Goal: Feedback & Contribution: Leave review/rating

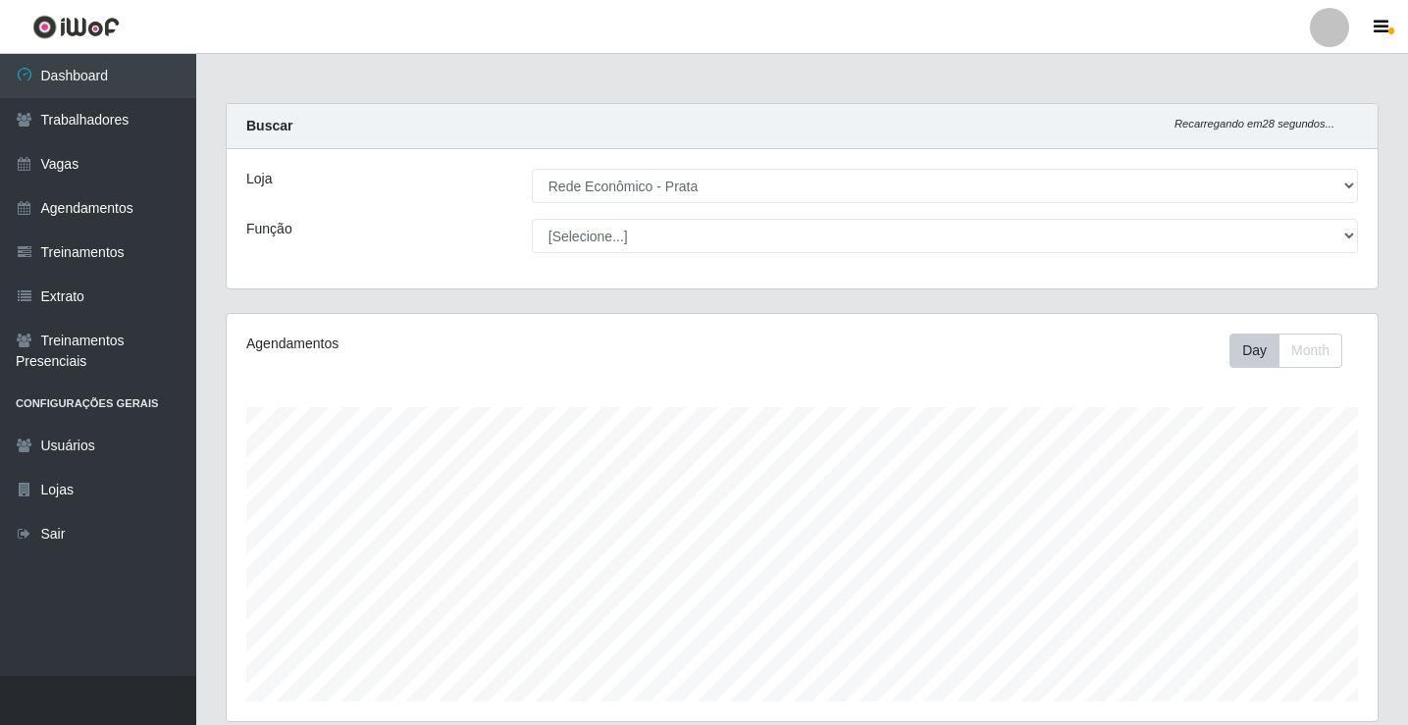
select select "192"
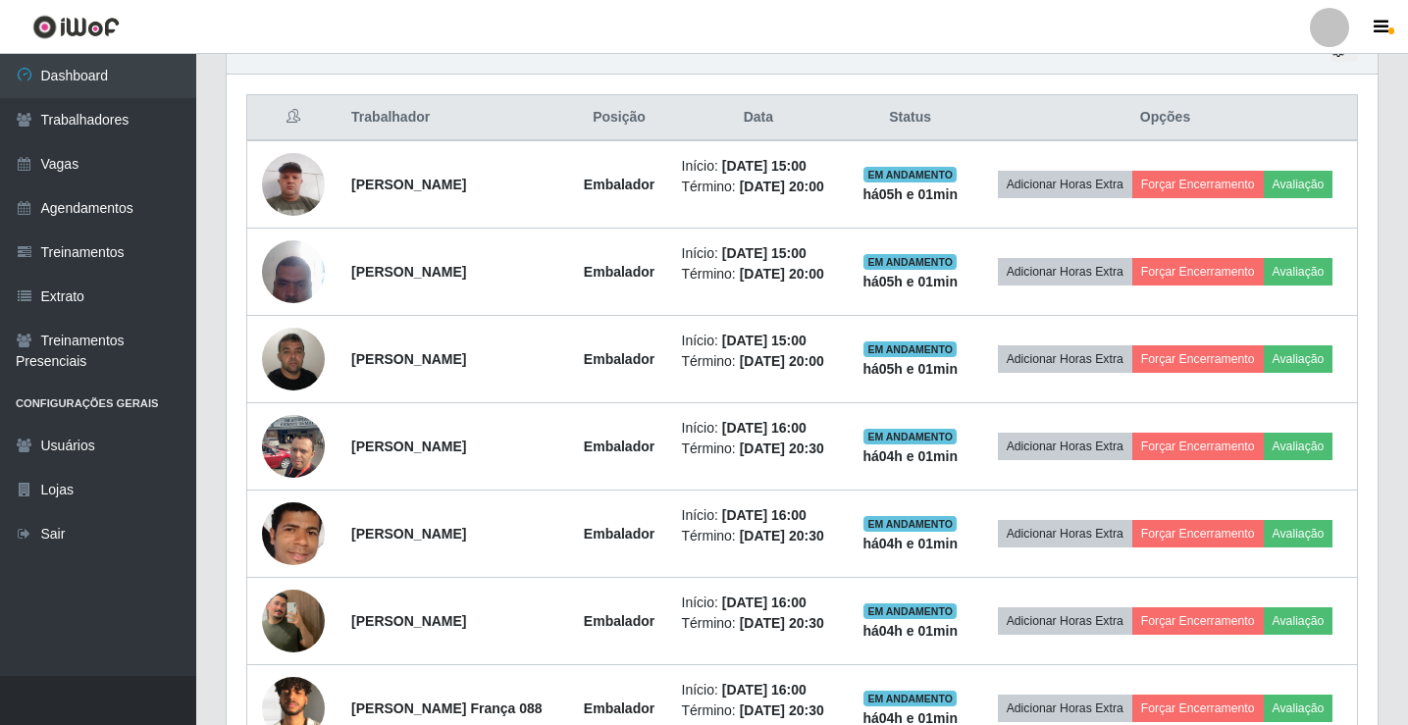
scroll to position [407, 1151]
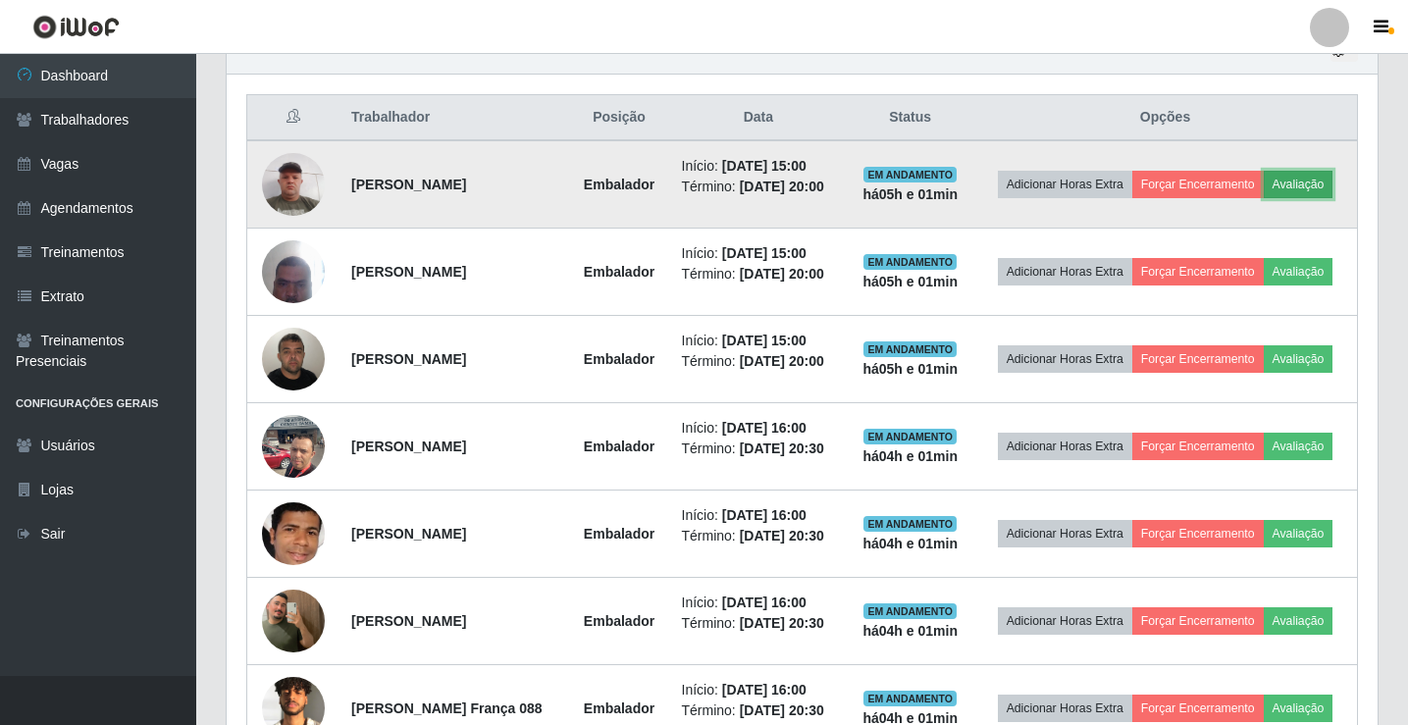
click at [1264, 198] on button "Avaliação" at bounding box center [1299, 184] width 70 height 27
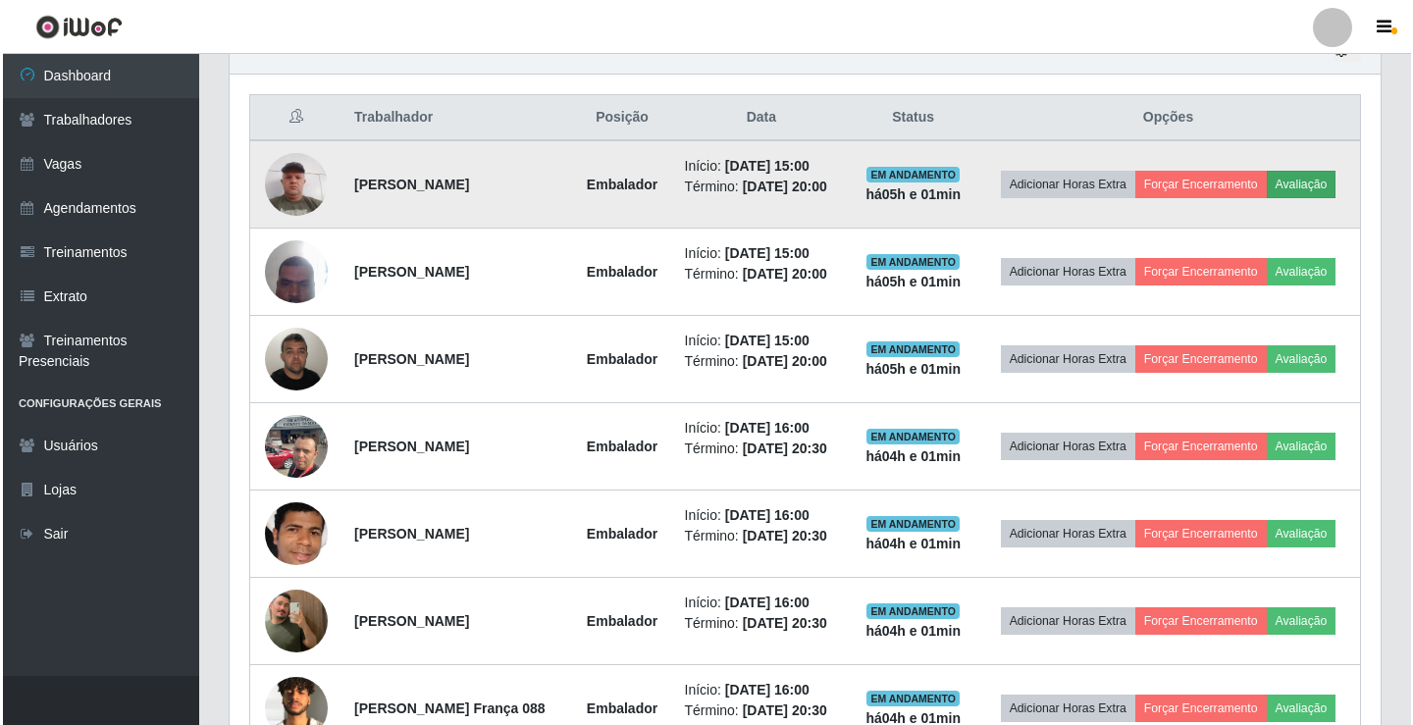
scroll to position [407, 1141]
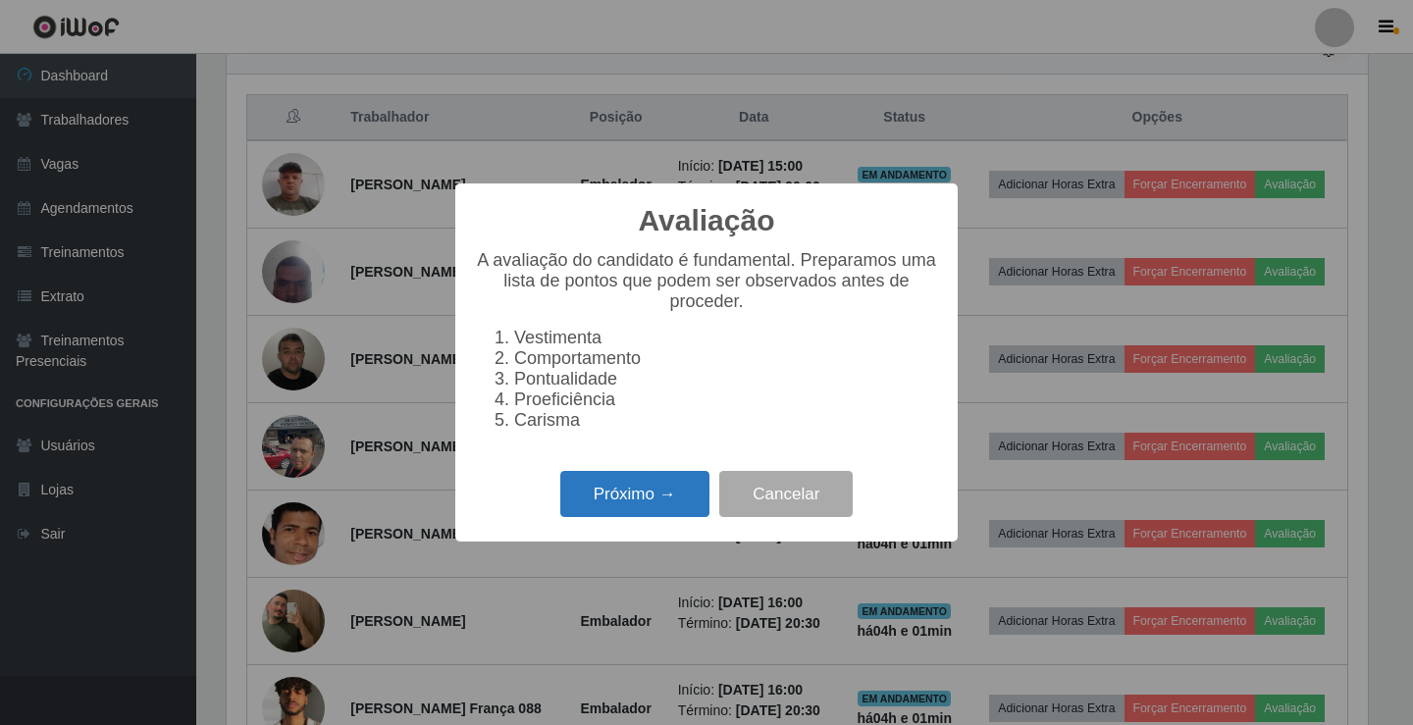
click at [686, 507] on button "Próximo →" at bounding box center [634, 494] width 149 height 46
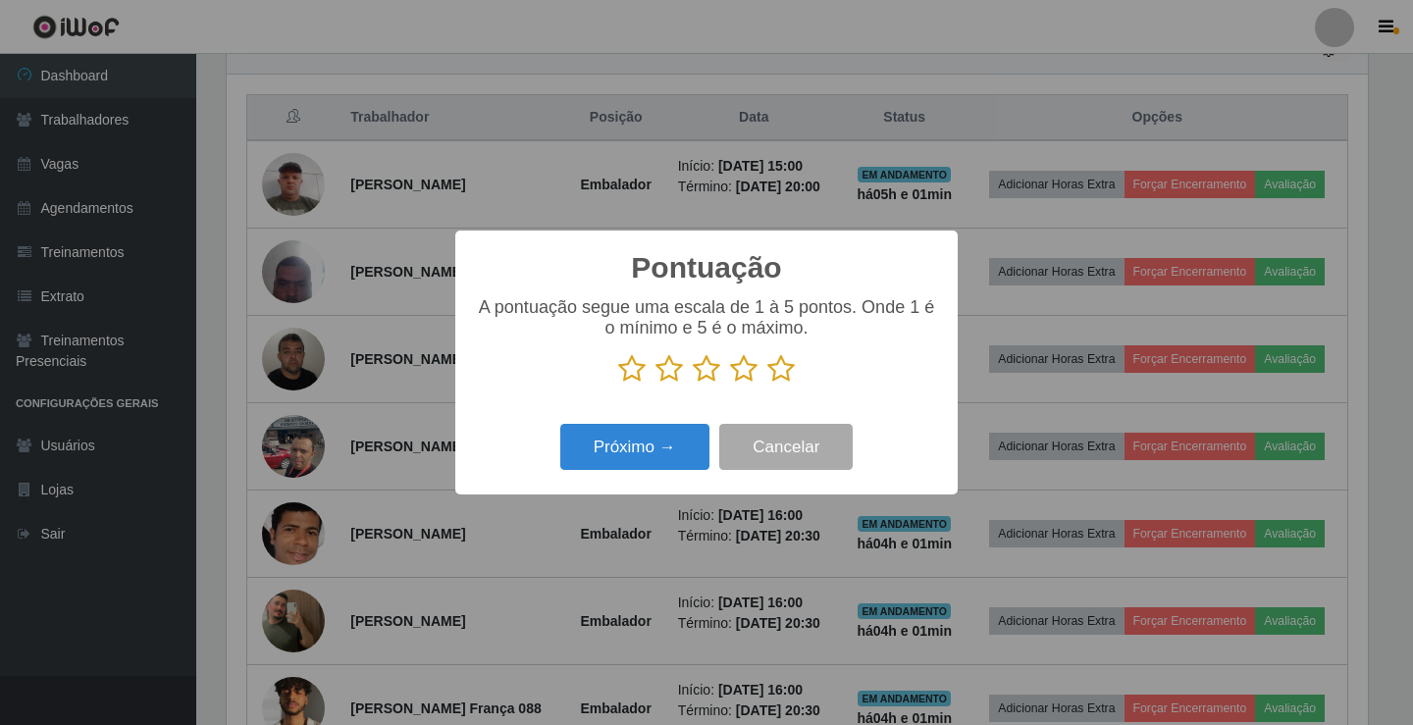
scroll to position [980750, 980016]
click at [782, 368] on icon at bounding box center [780, 368] width 27 height 29
click at [767, 384] on input "radio" at bounding box center [767, 384] width 0 height 0
click at [675, 447] on button "Próximo →" at bounding box center [634, 447] width 149 height 46
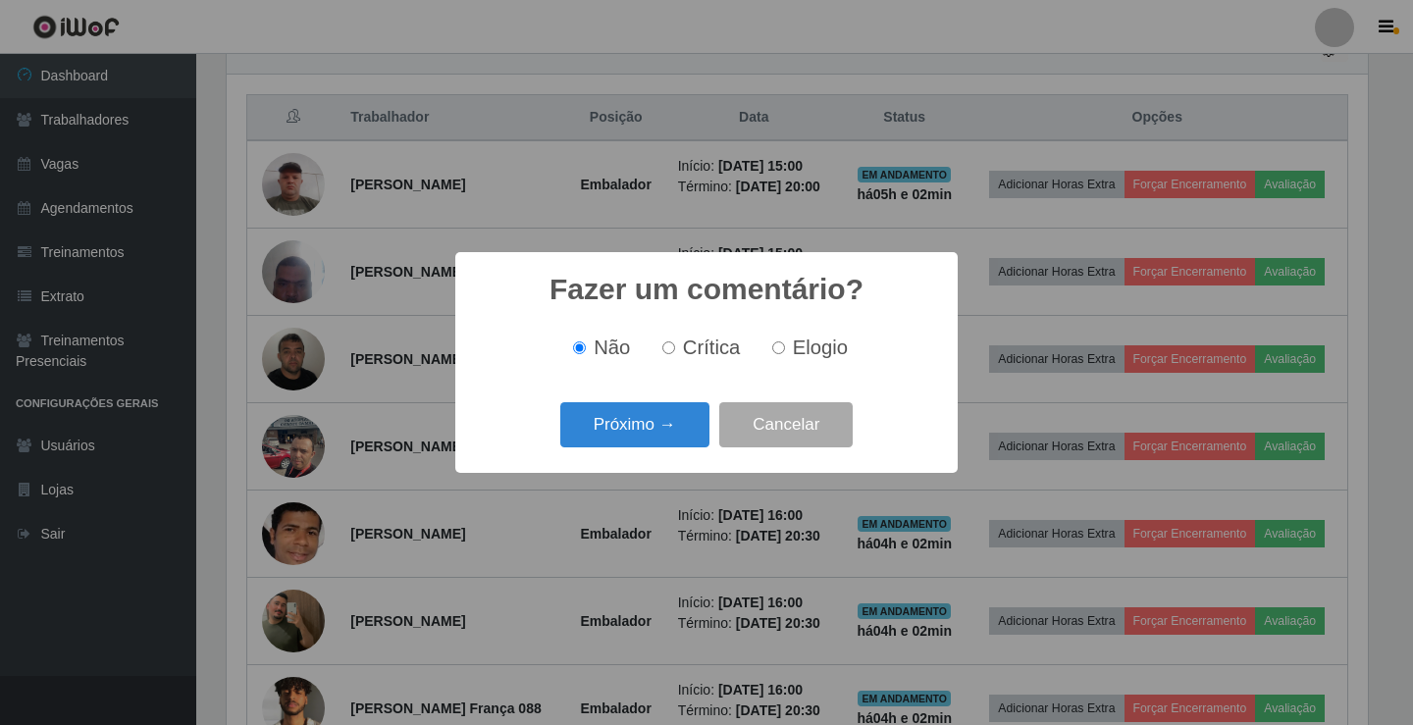
click at [785, 350] on label "Elogio" at bounding box center [805, 348] width 83 height 23
click at [785, 350] on input "Elogio" at bounding box center [778, 347] width 13 height 13
radio input "true"
click at [673, 424] on button "Próximo →" at bounding box center [634, 425] width 149 height 46
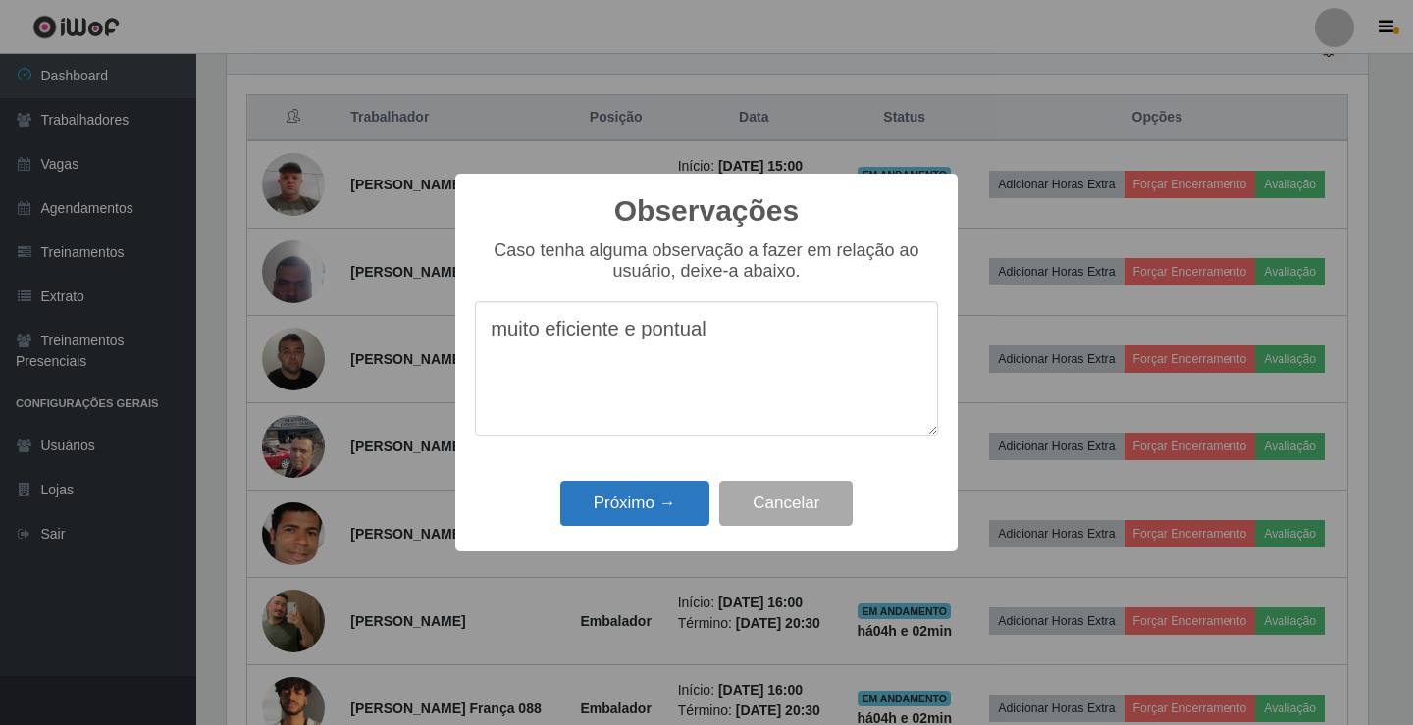
type textarea "muito eficiente e pontual"
click at [686, 500] on button "Próximo →" at bounding box center [634, 504] width 149 height 46
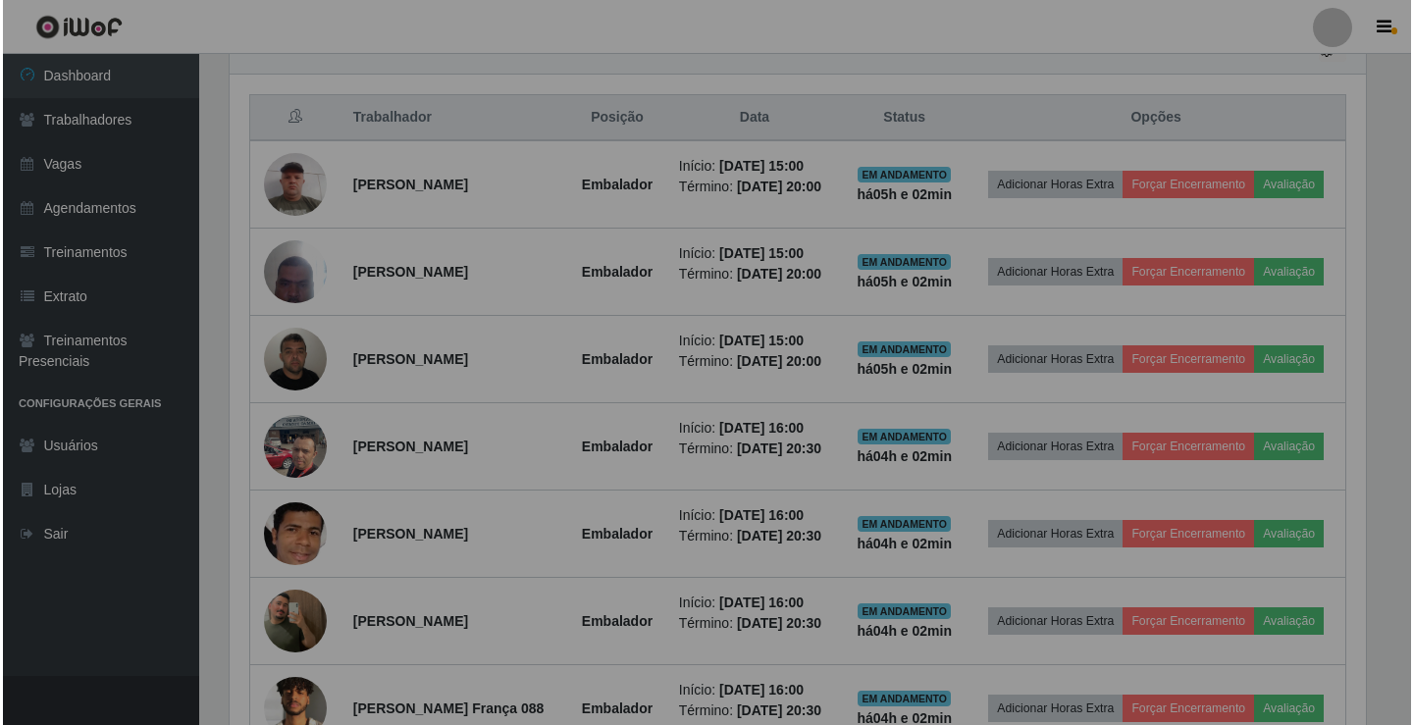
scroll to position [407, 1151]
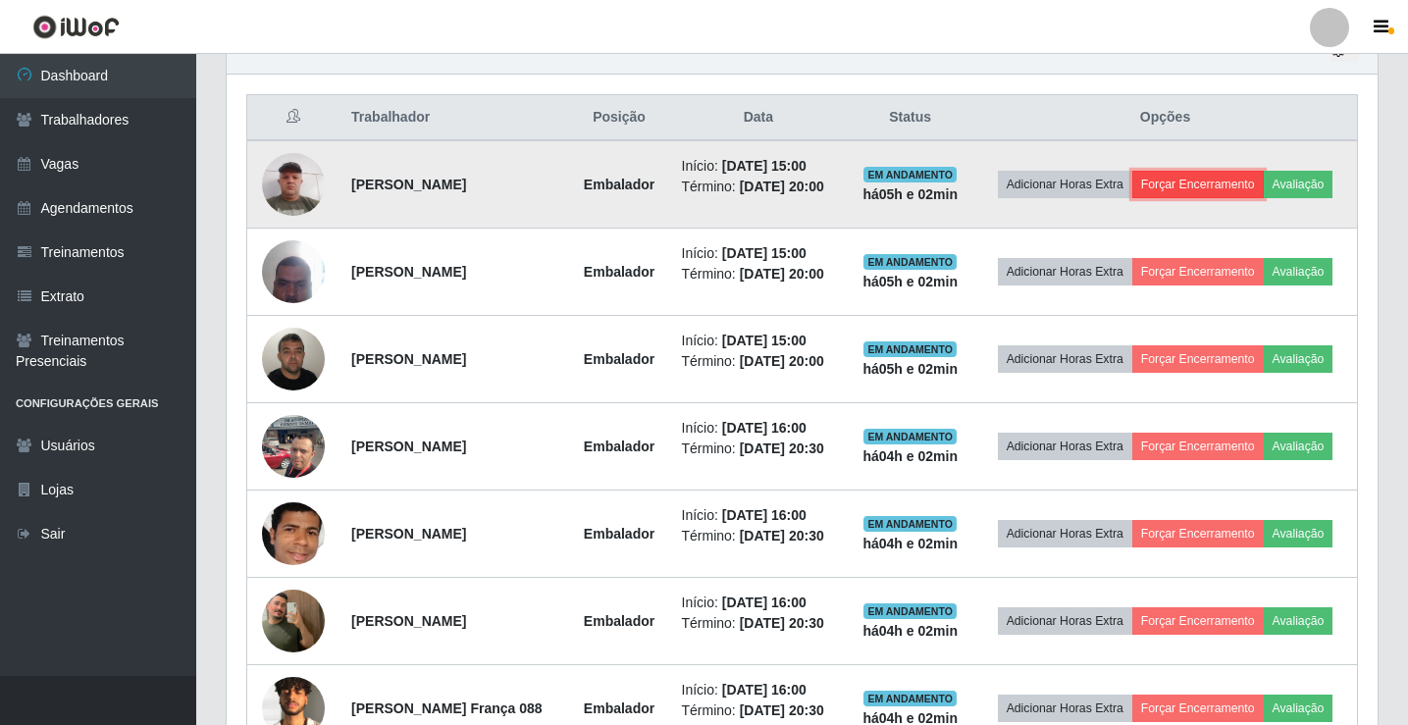
click at [1236, 179] on button "Forçar Encerramento" at bounding box center [1197, 184] width 131 height 27
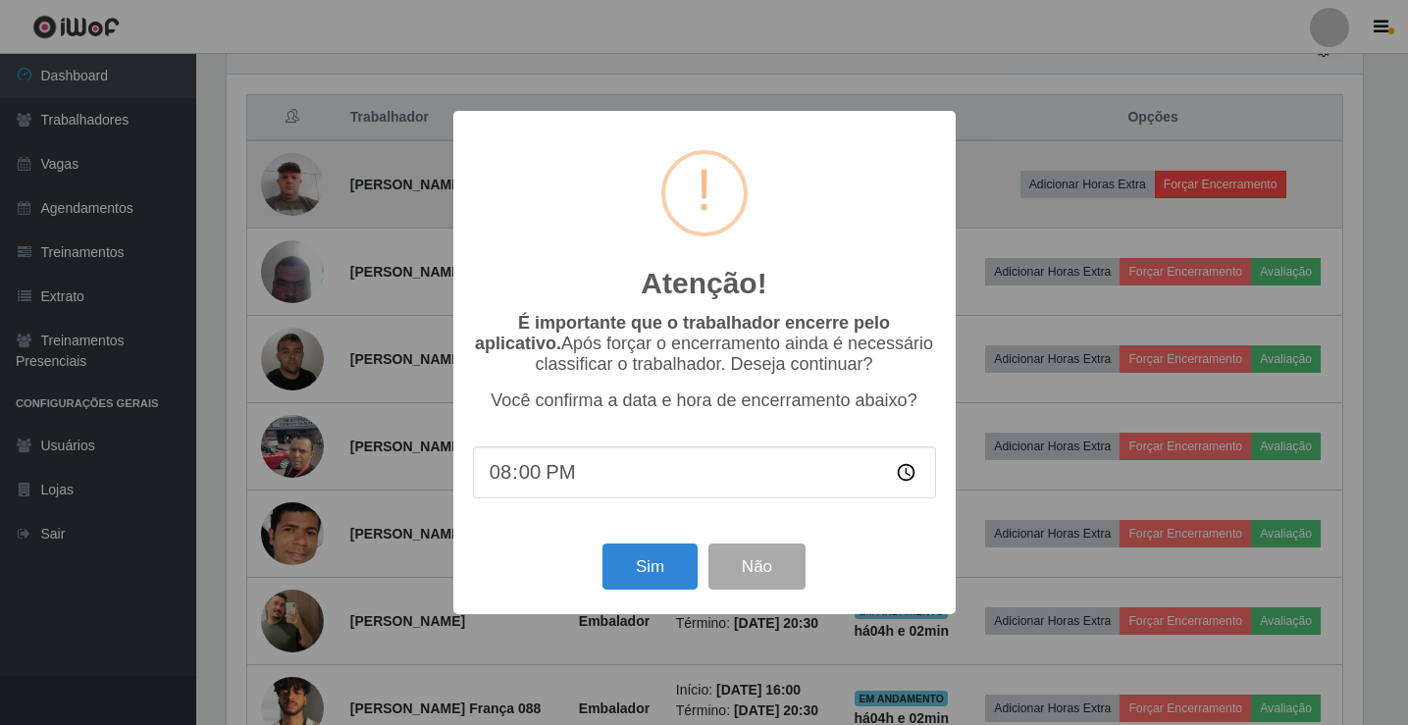
scroll to position [407, 1141]
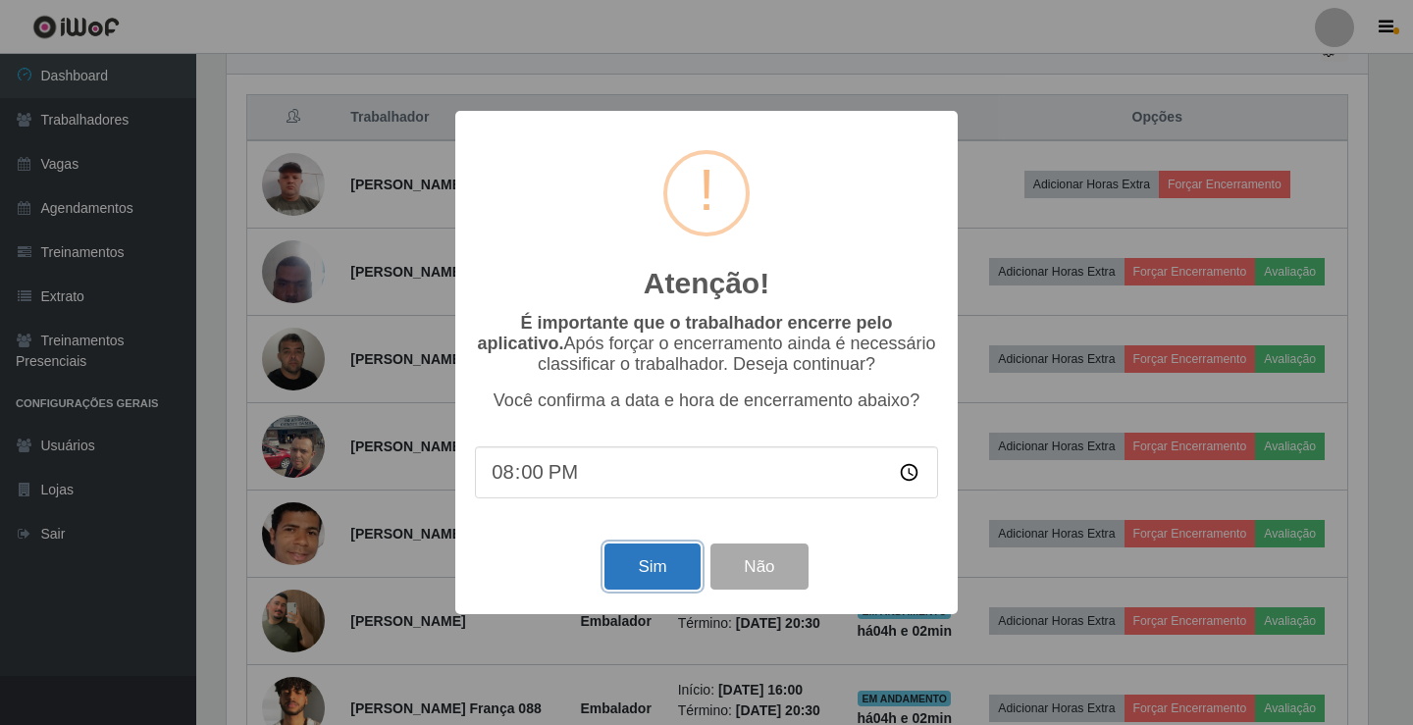
click at [657, 563] on button "Sim" at bounding box center [651, 567] width 95 height 46
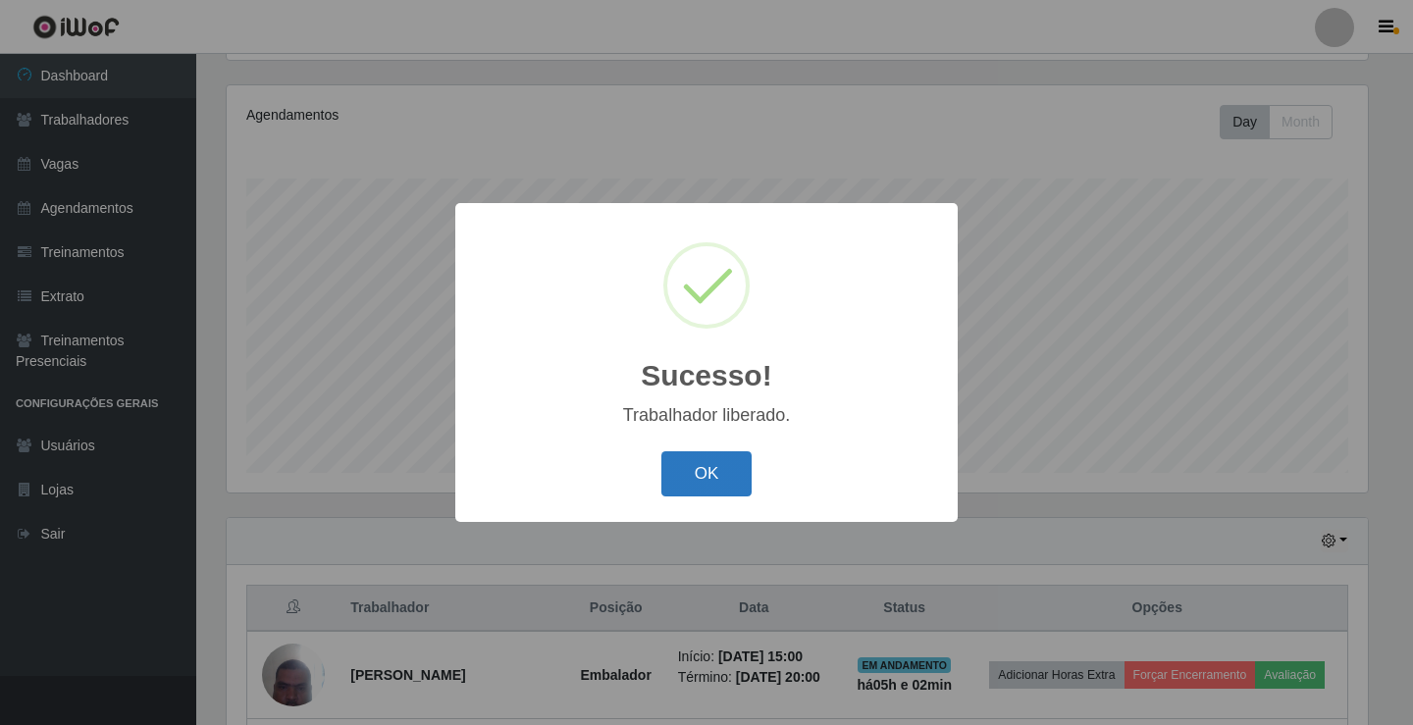
click at [715, 486] on button "OK" at bounding box center [706, 474] width 91 height 46
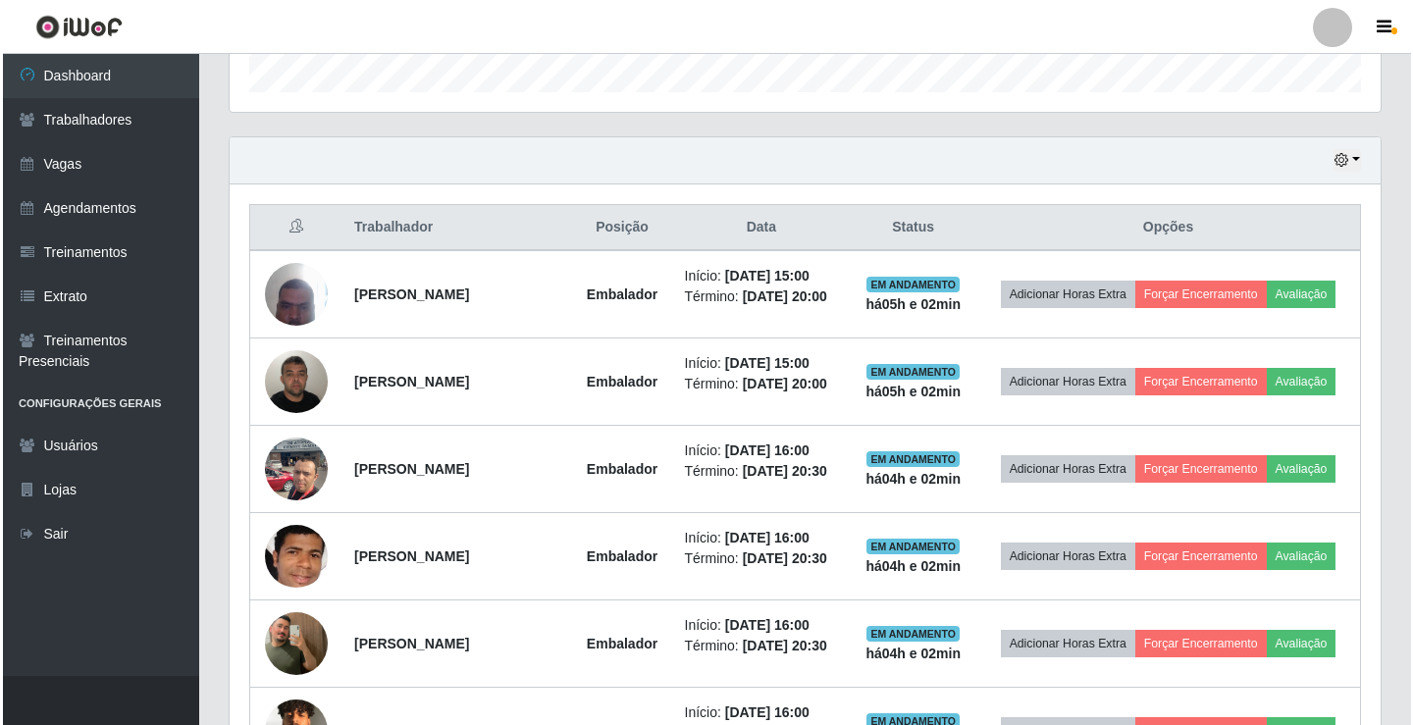
scroll to position [621, 0]
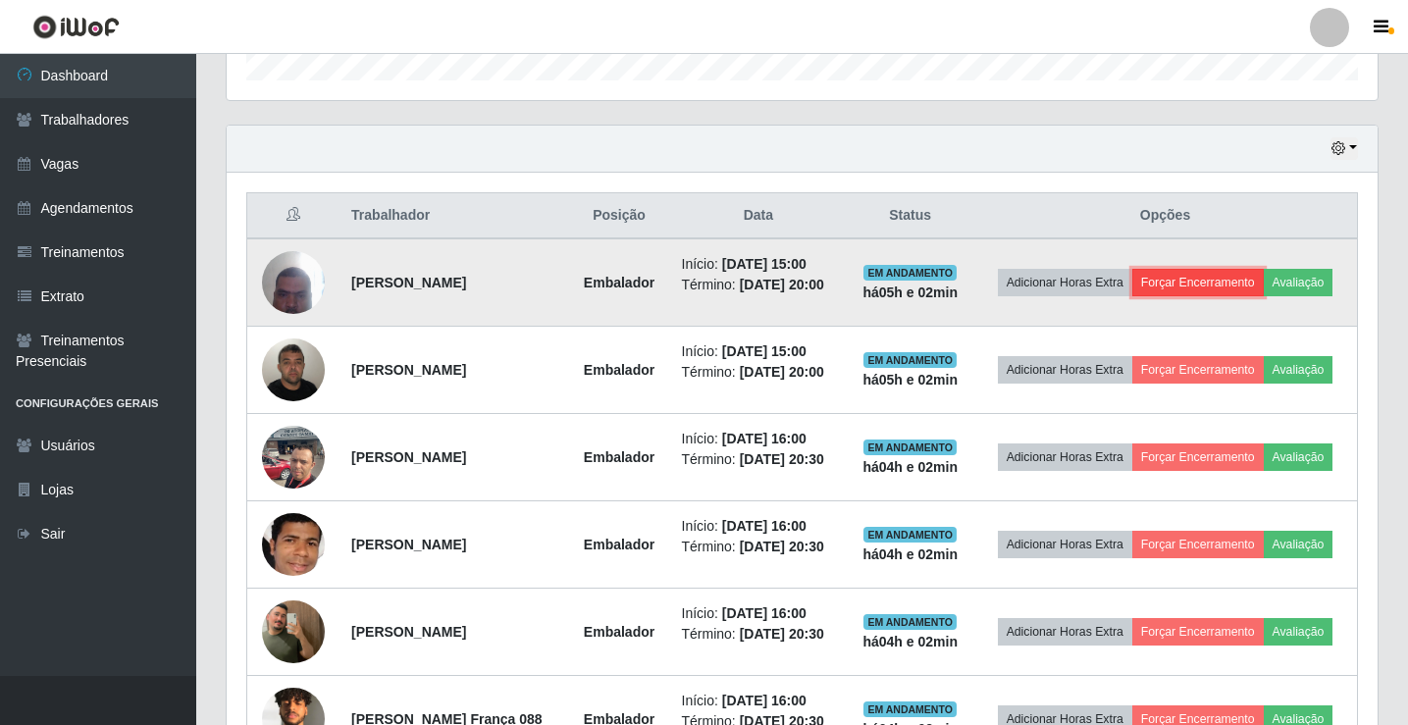
click at [1263, 269] on button "Forçar Encerramento" at bounding box center [1197, 282] width 131 height 27
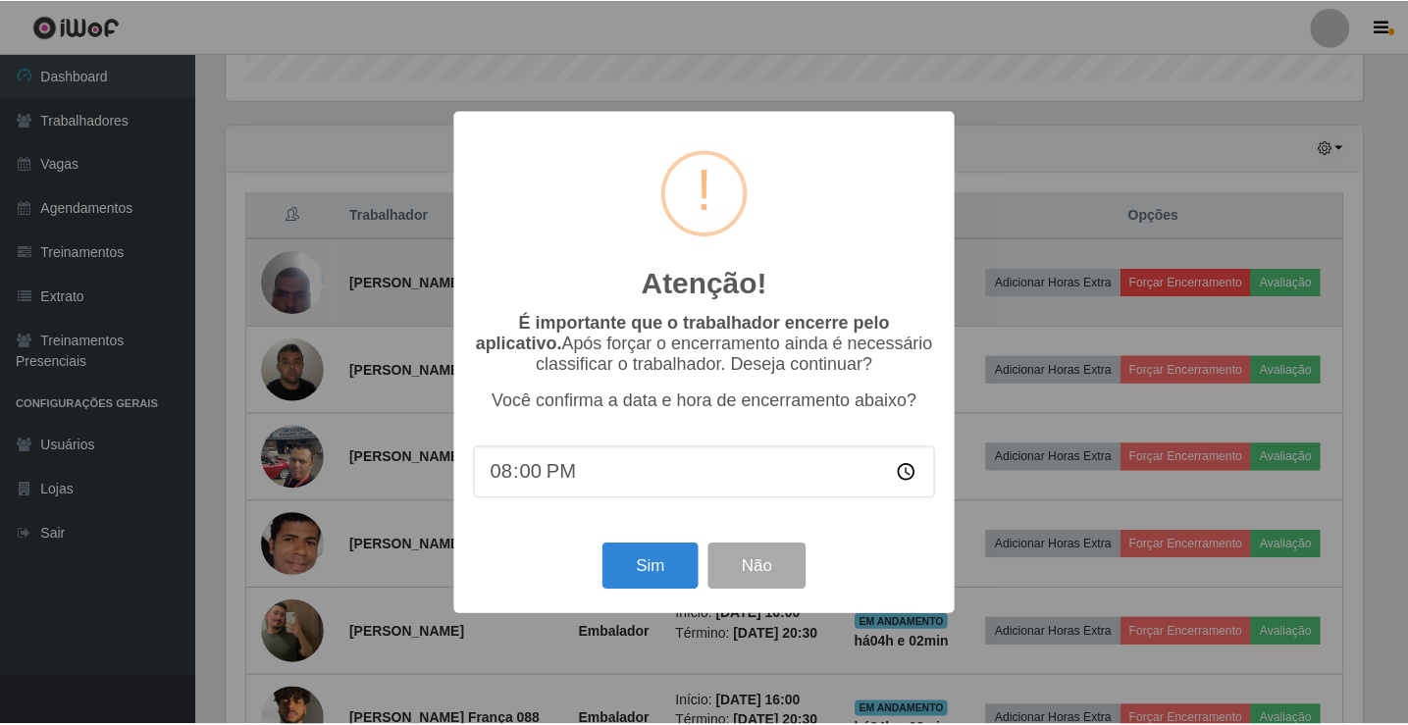
scroll to position [407, 1141]
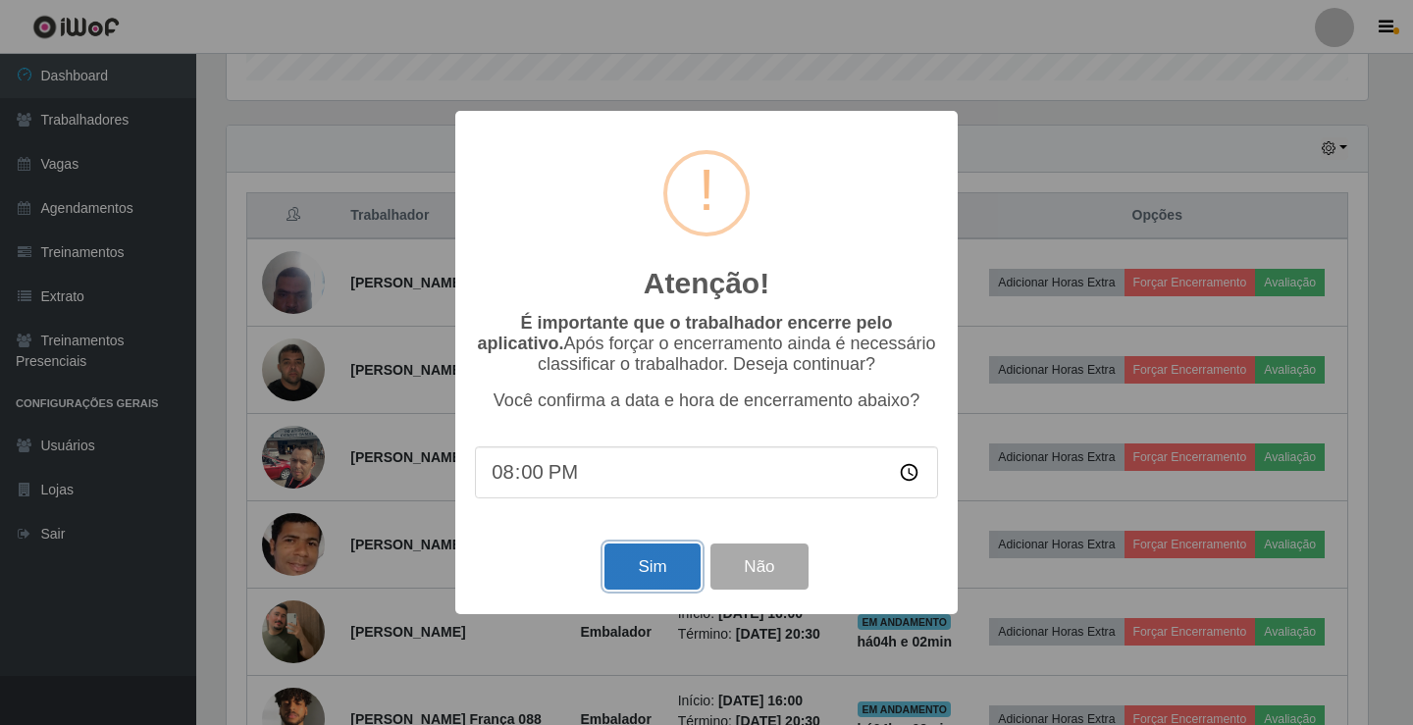
click at [660, 586] on button "Sim" at bounding box center [651, 567] width 95 height 46
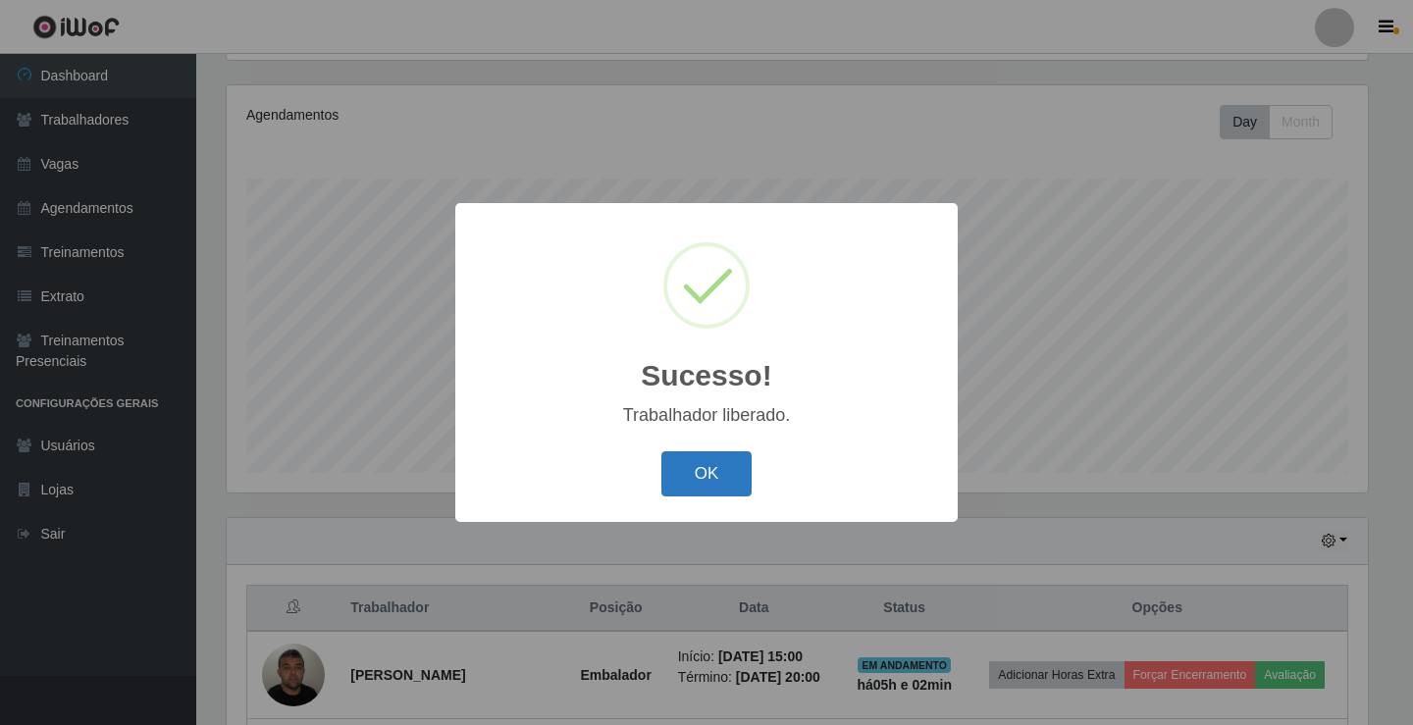
click at [731, 472] on button "OK" at bounding box center [706, 474] width 91 height 46
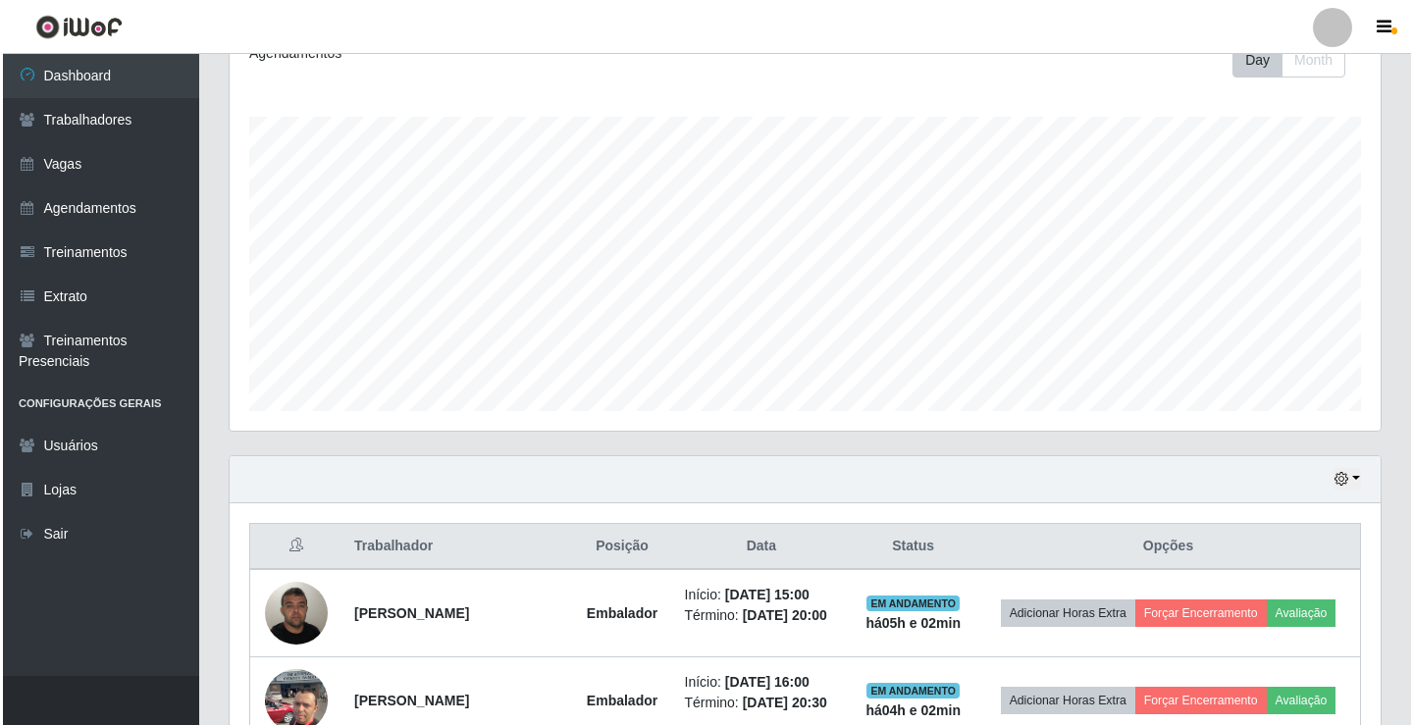
scroll to position [523, 0]
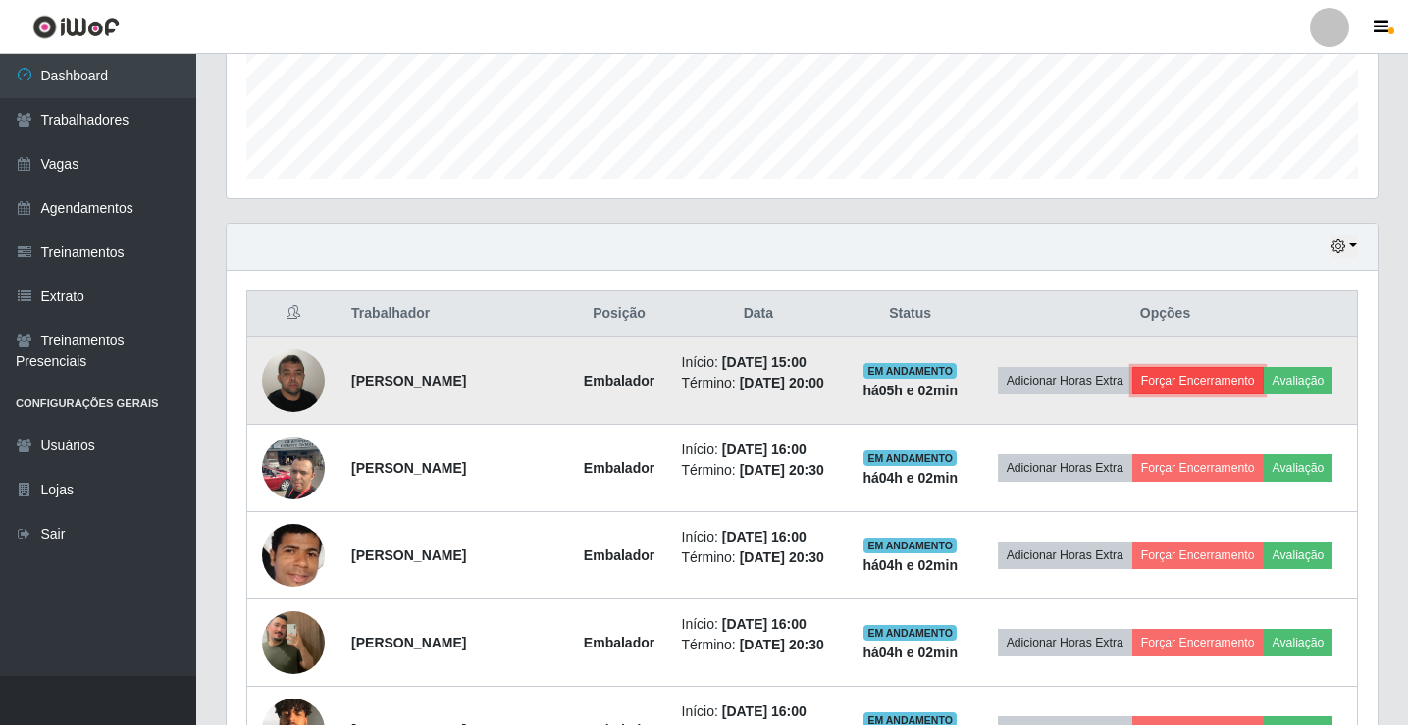
click at [1264, 373] on button "Forçar Encerramento" at bounding box center [1197, 380] width 131 height 27
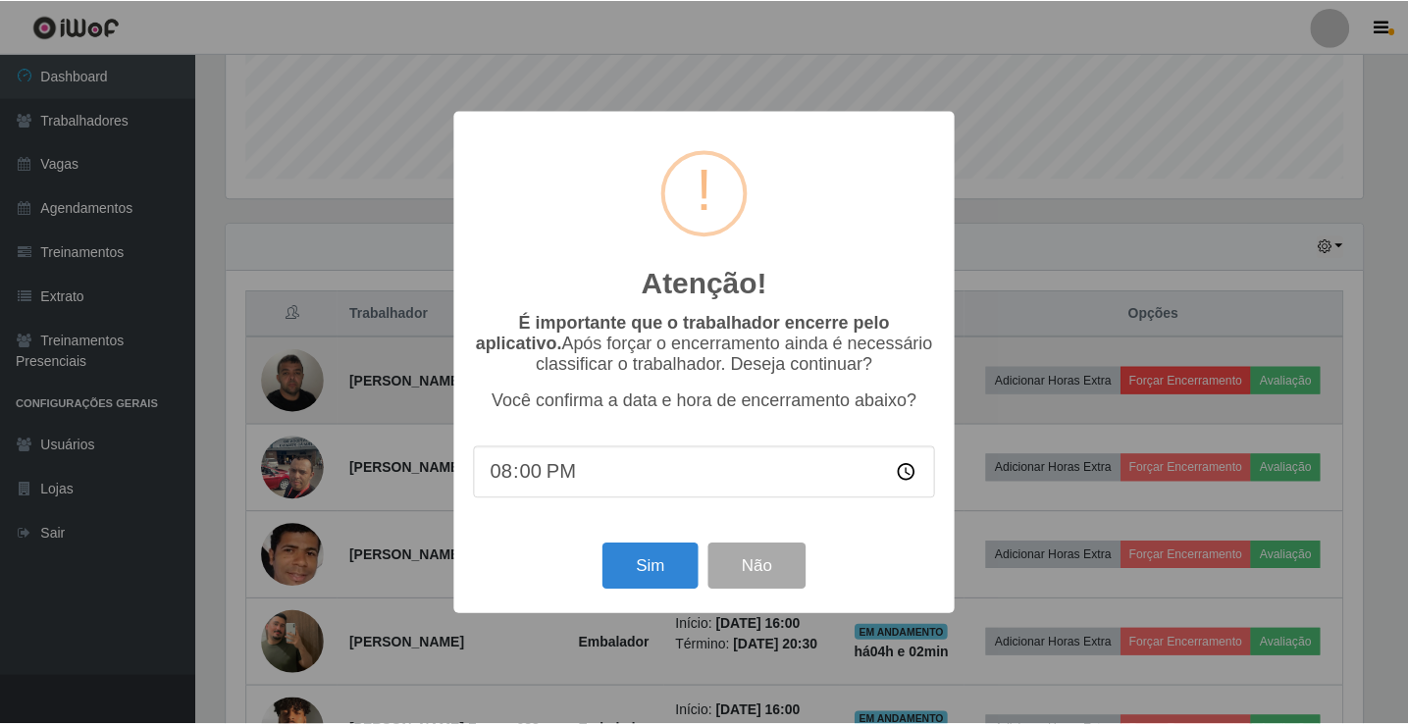
scroll to position [407, 1141]
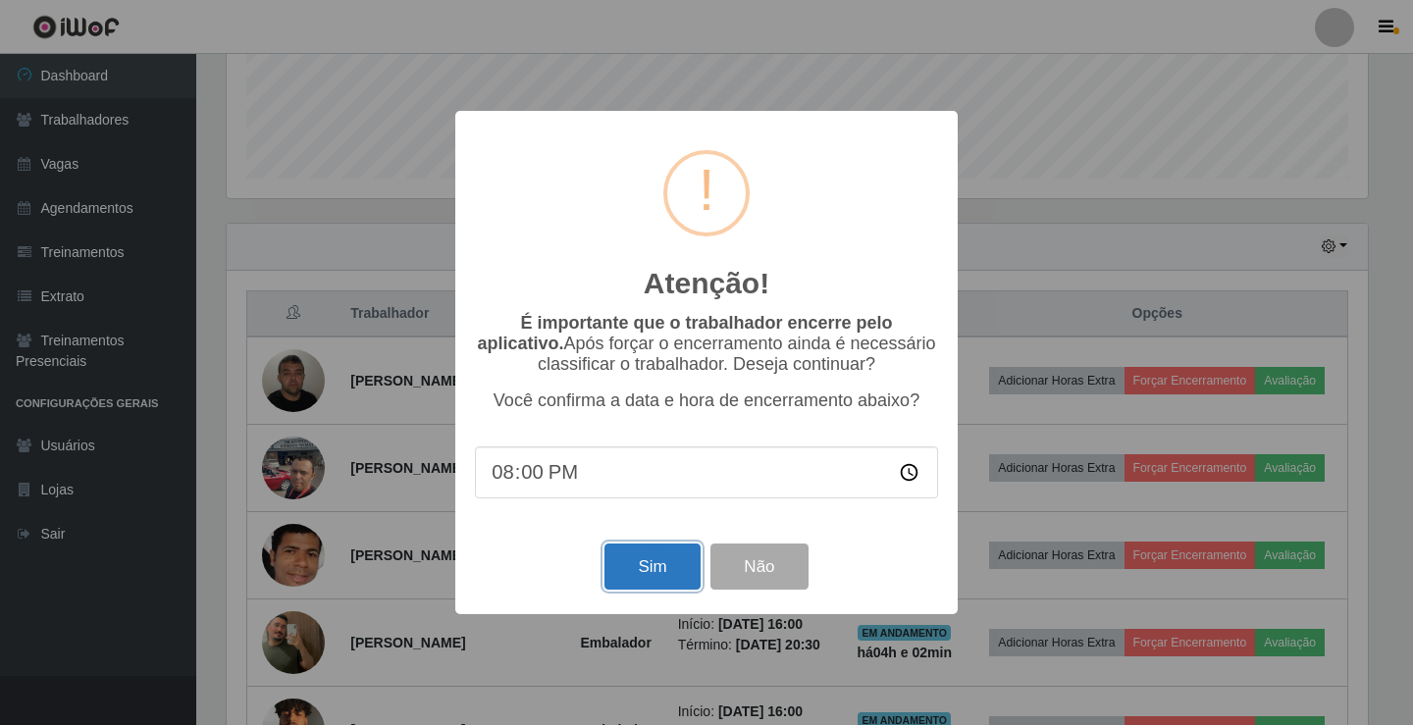
click at [673, 585] on button "Sim" at bounding box center [651, 567] width 95 height 46
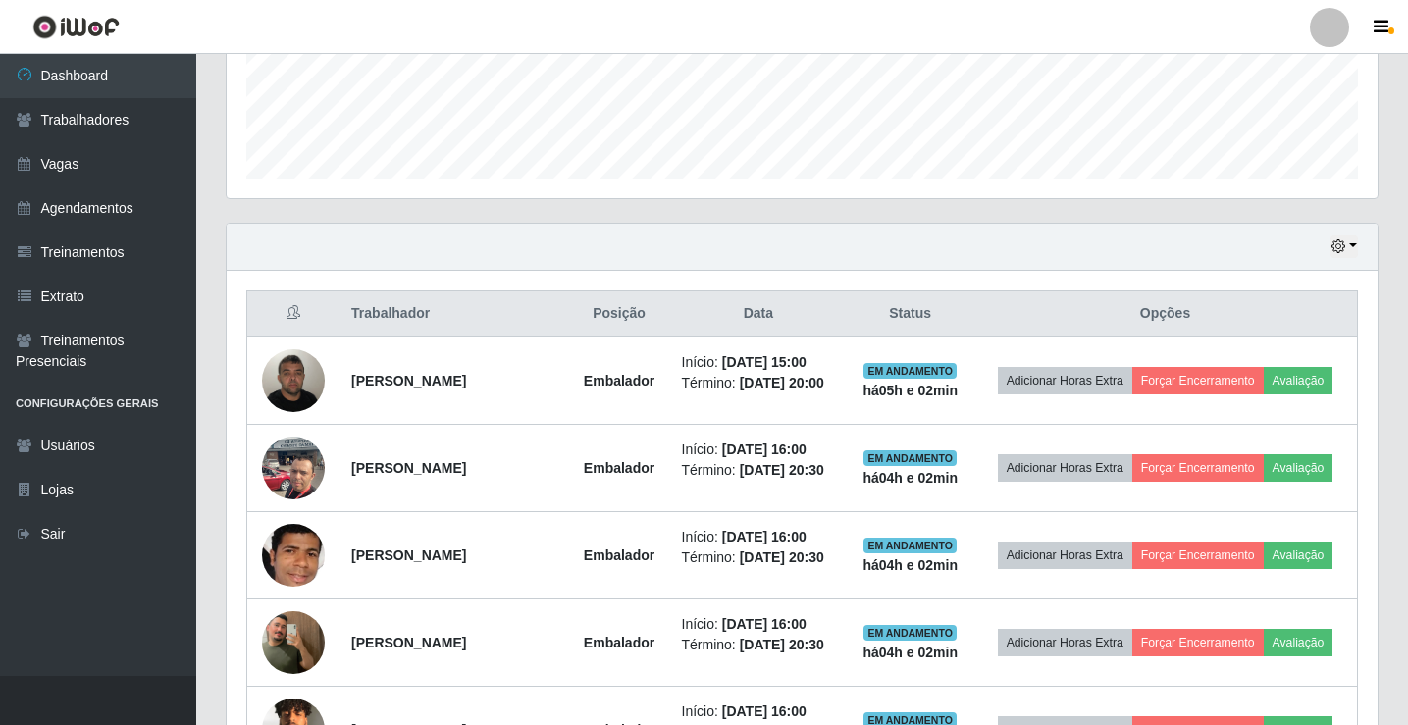
scroll to position [0, 0]
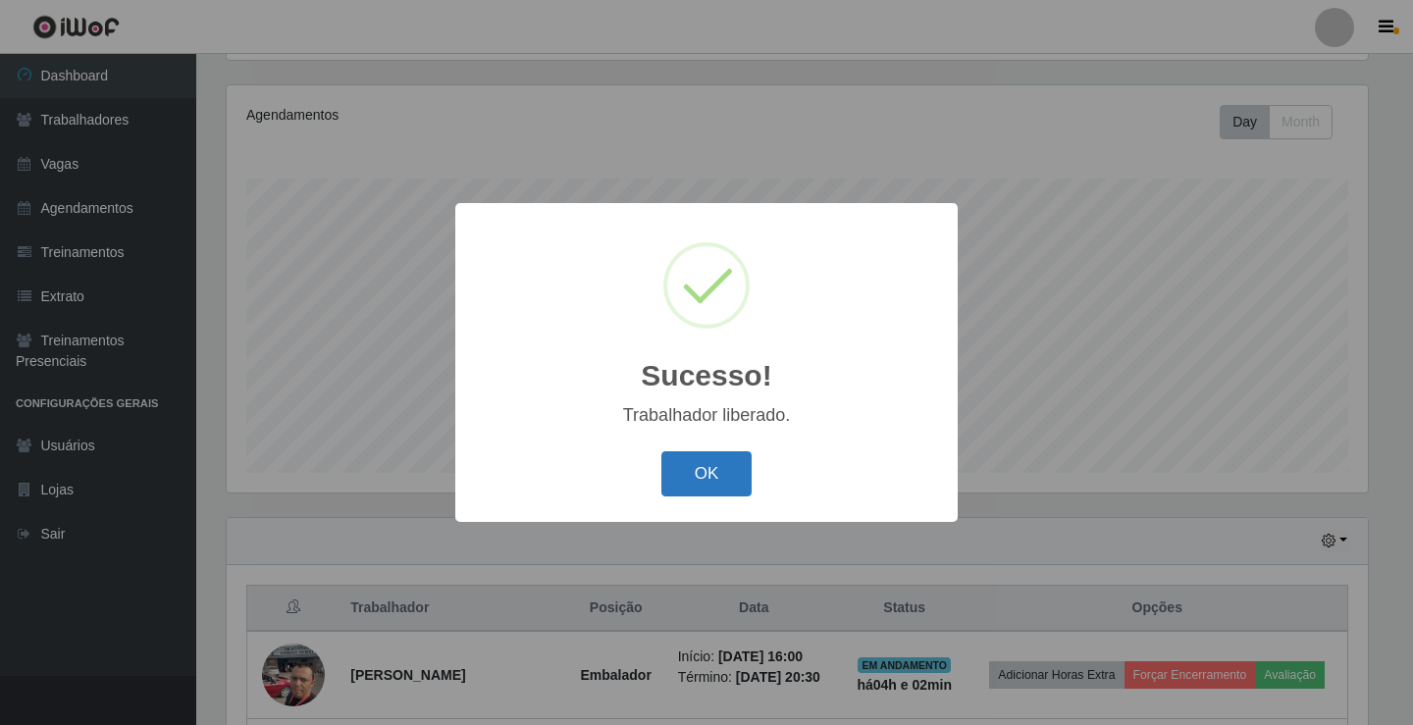
click at [722, 474] on button "OK" at bounding box center [706, 474] width 91 height 46
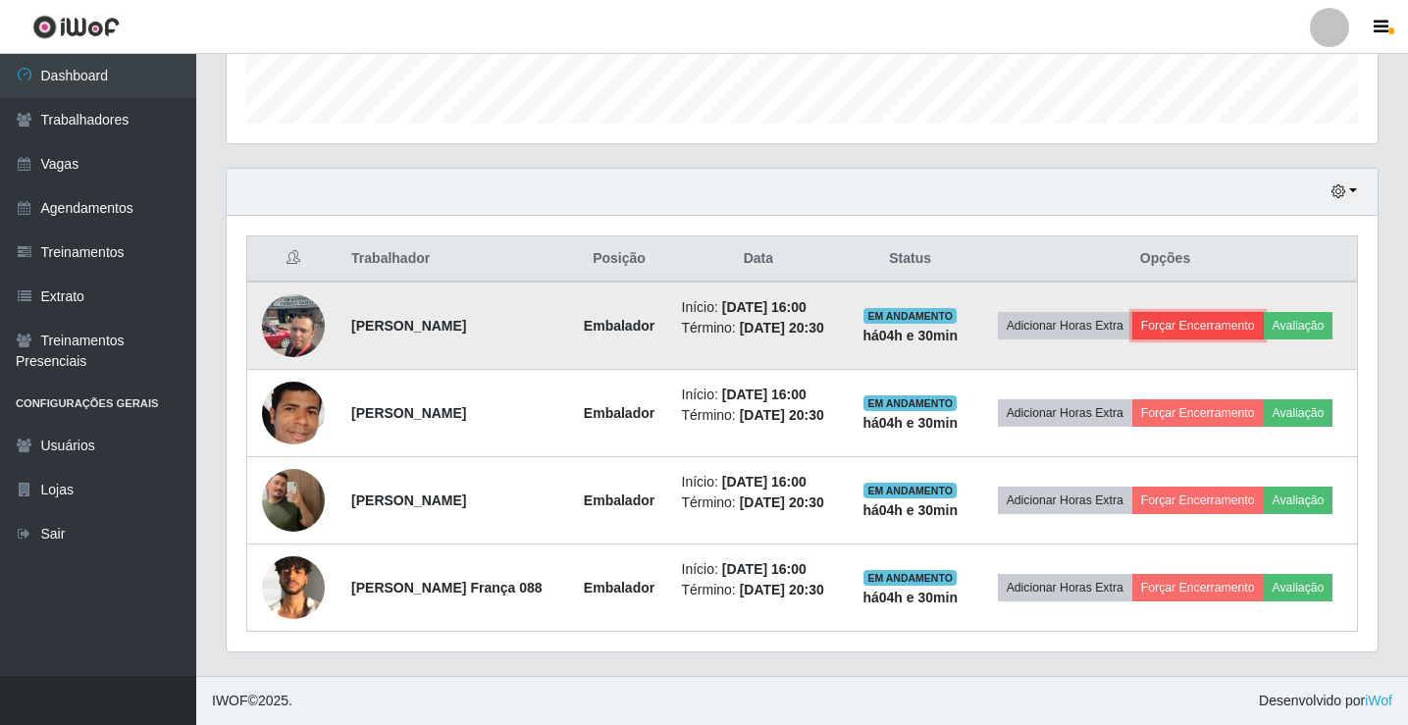
click at [1244, 312] on button "Forçar Encerramento" at bounding box center [1197, 325] width 131 height 27
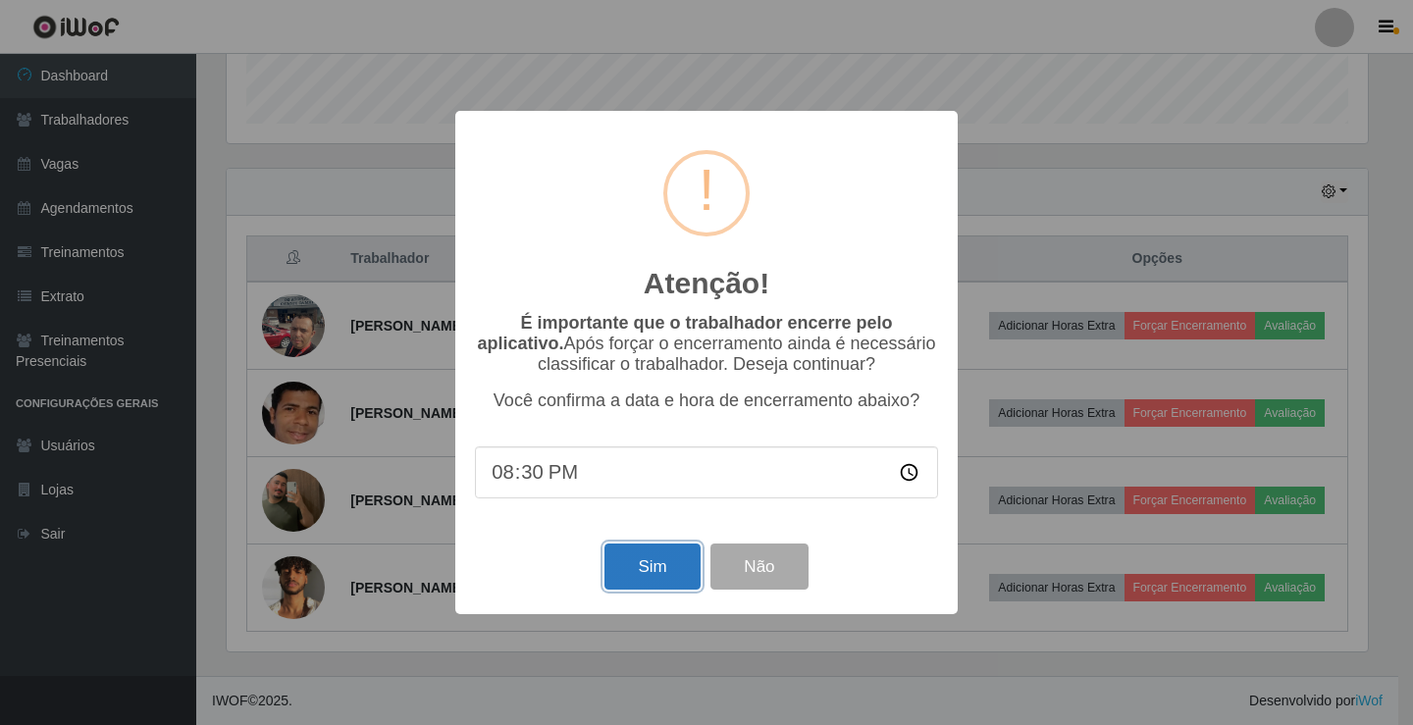
click at [644, 582] on button "Sim" at bounding box center [651, 567] width 95 height 46
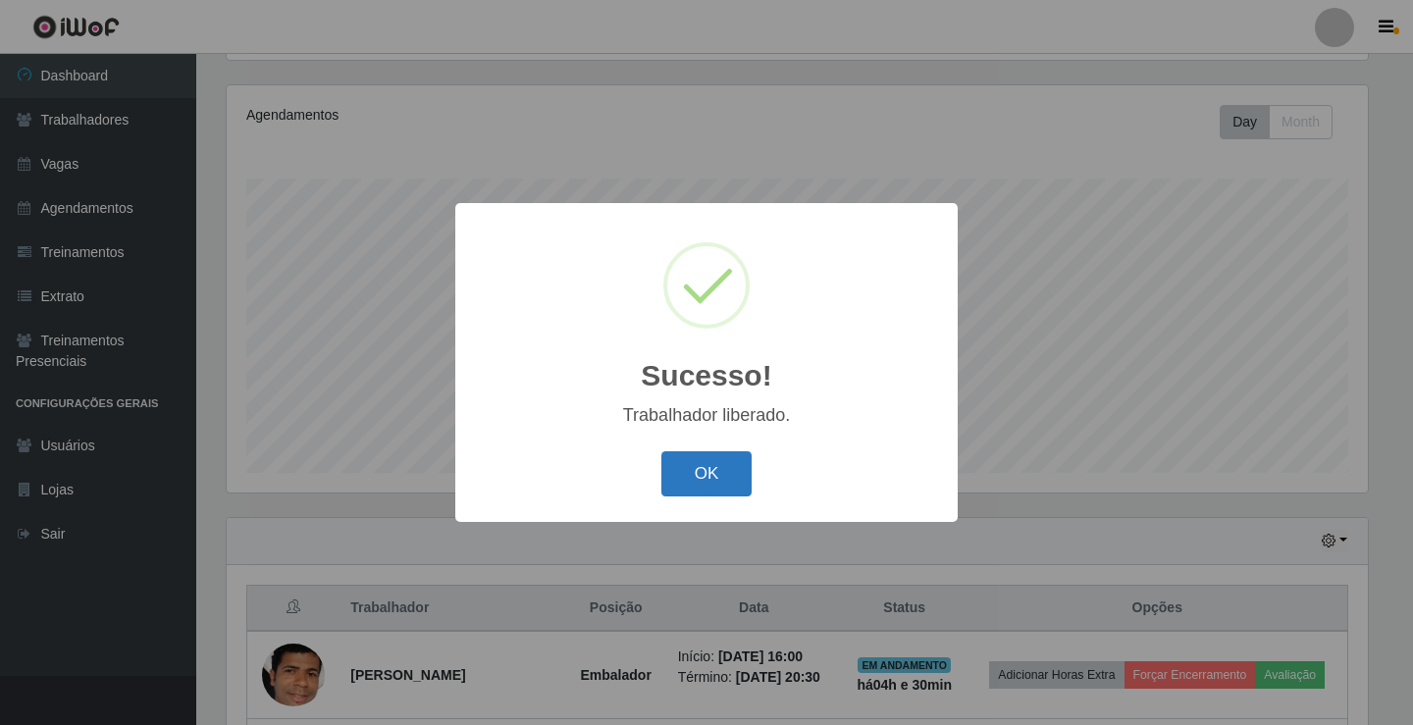
click at [708, 470] on button "OK" at bounding box center [706, 474] width 91 height 46
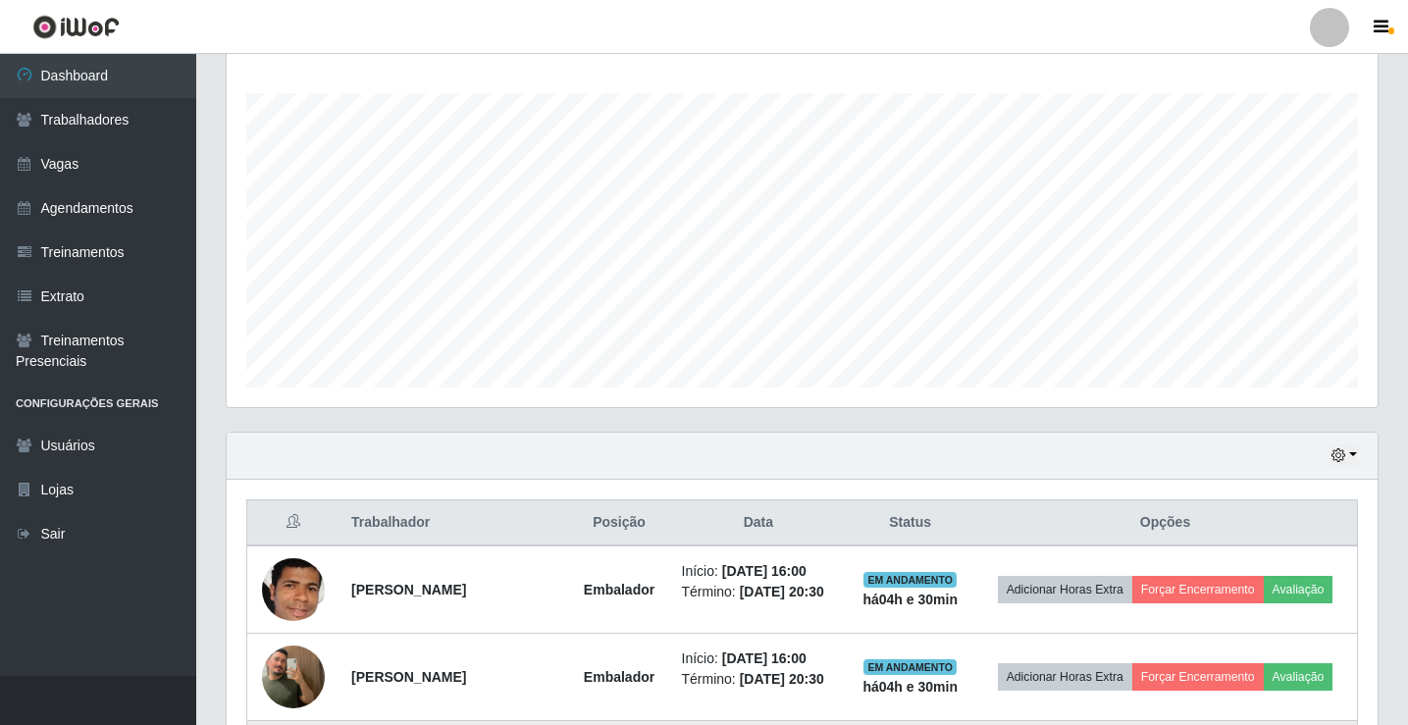
scroll to position [535, 0]
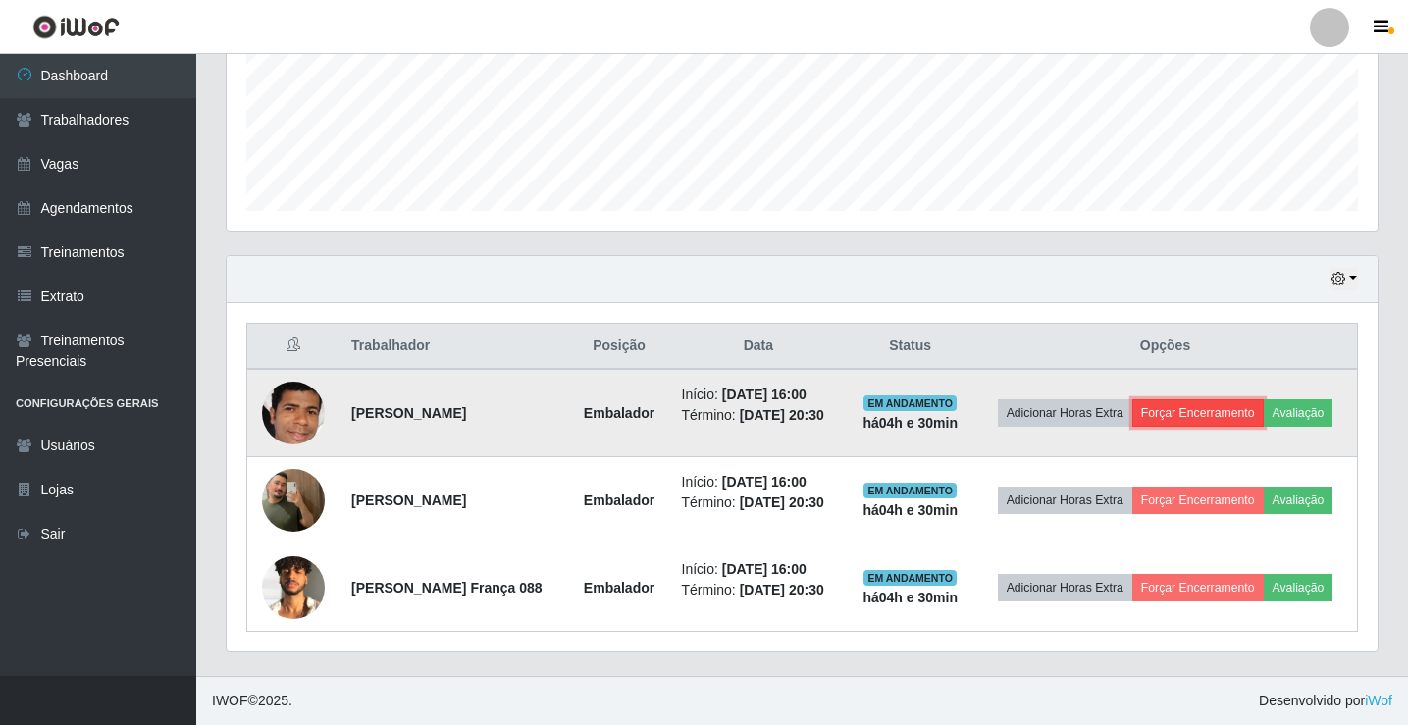
click at [1238, 399] on button "Forçar Encerramento" at bounding box center [1197, 412] width 131 height 27
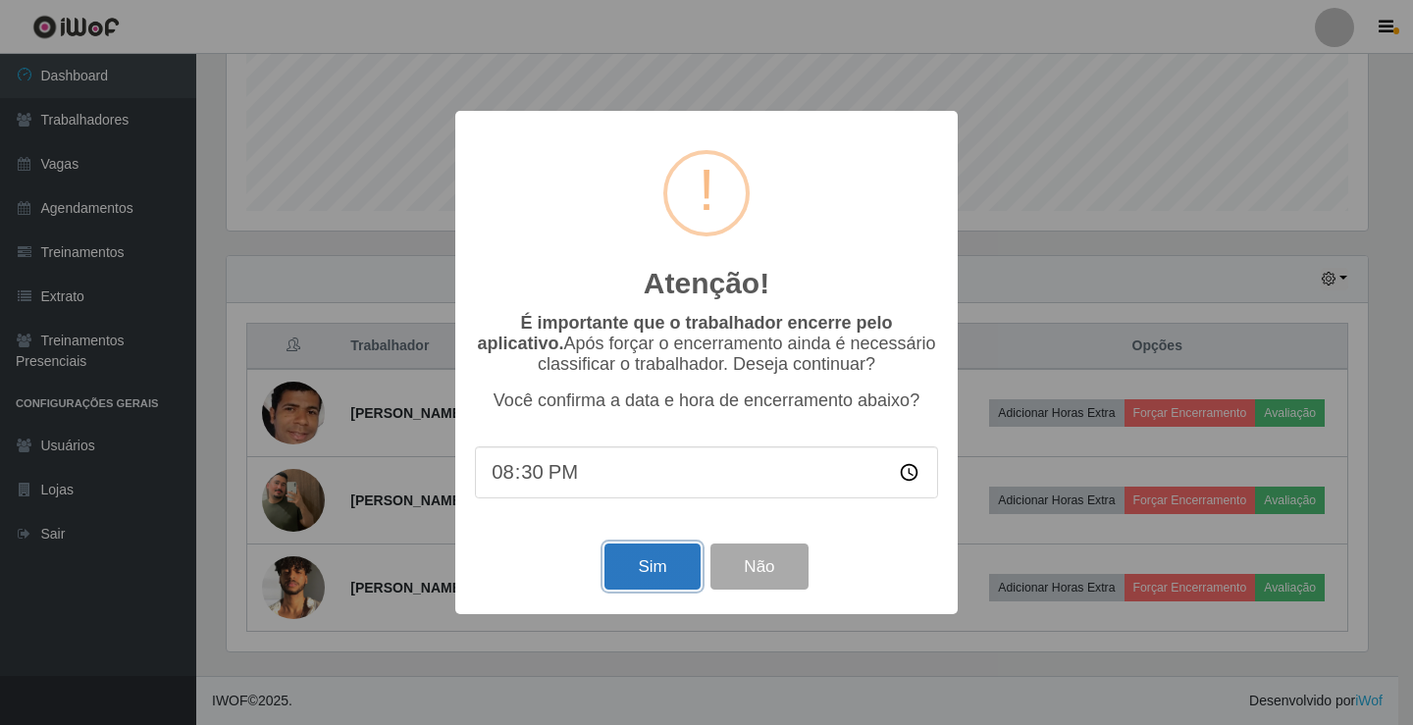
click at [650, 569] on button "Sim" at bounding box center [651, 567] width 95 height 46
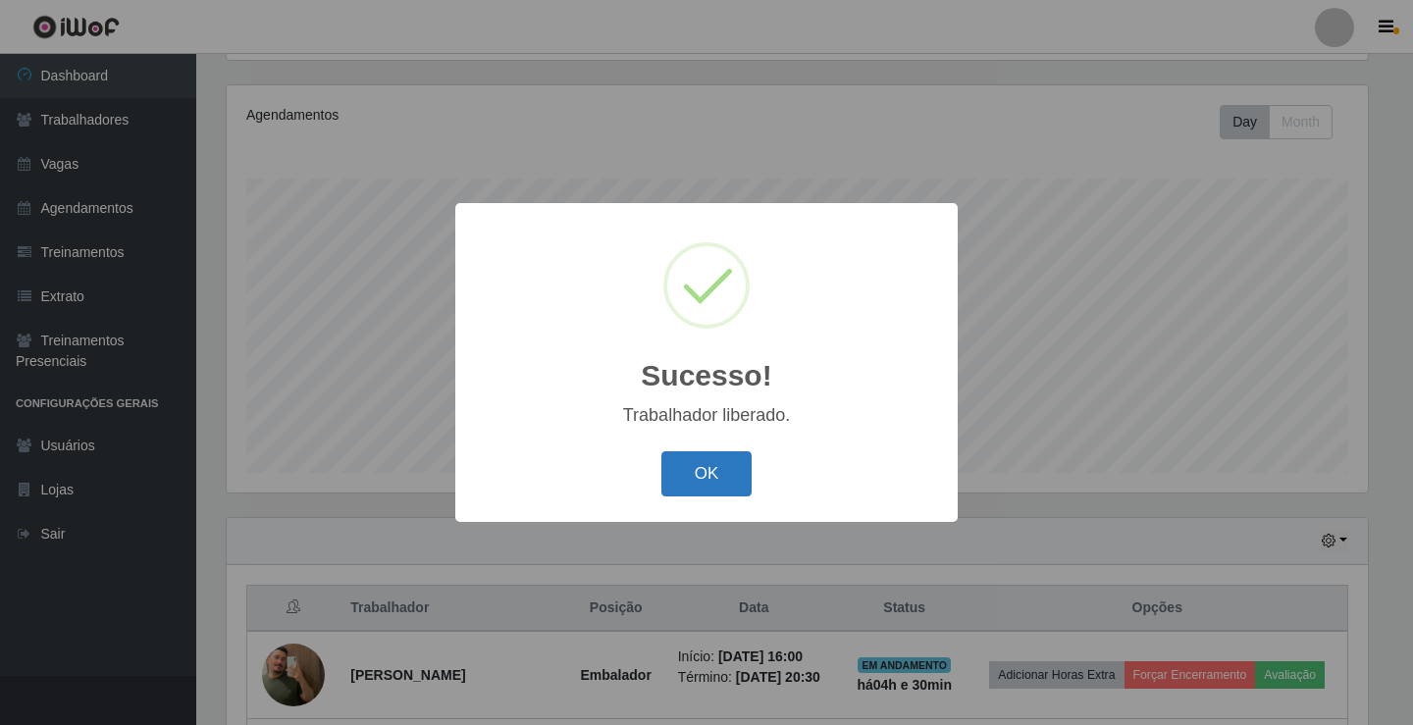
click at [698, 474] on button "OK" at bounding box center [706, 474] width 91 height 46
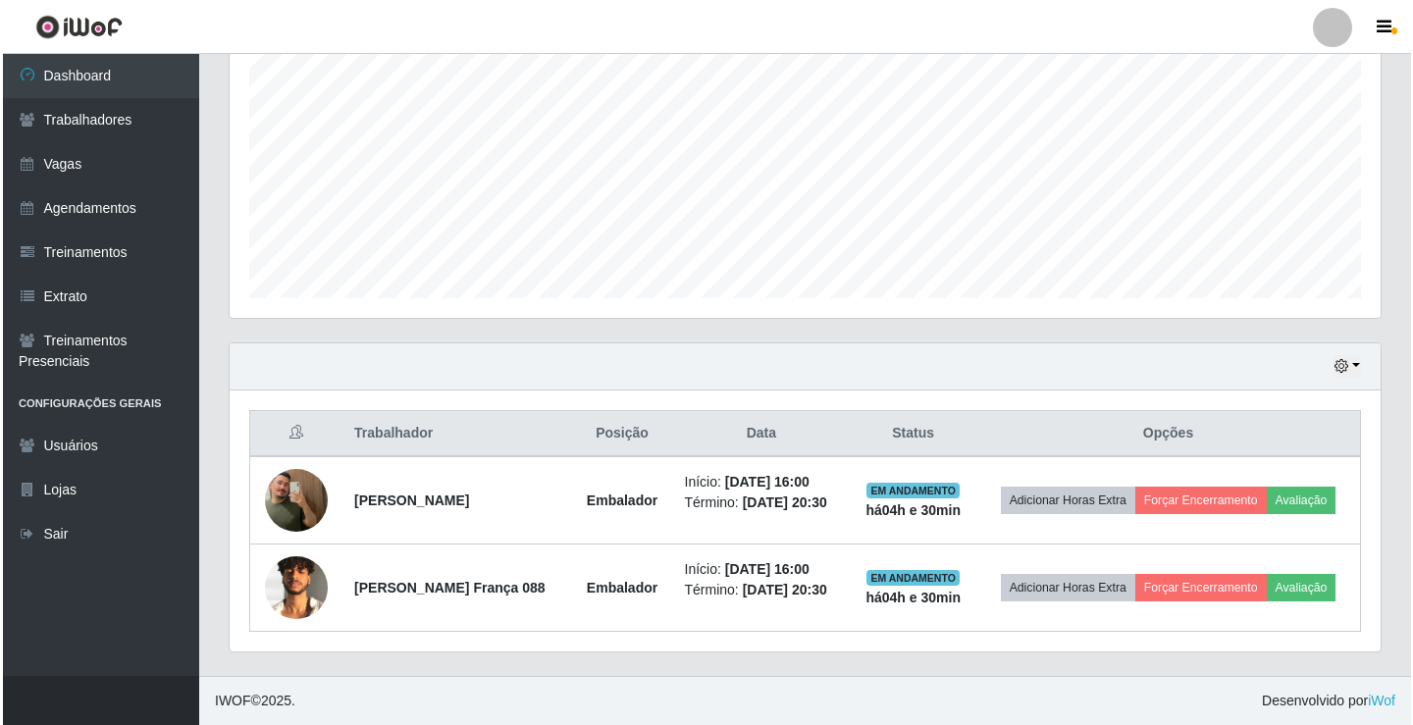
scroll to position [433, 0]
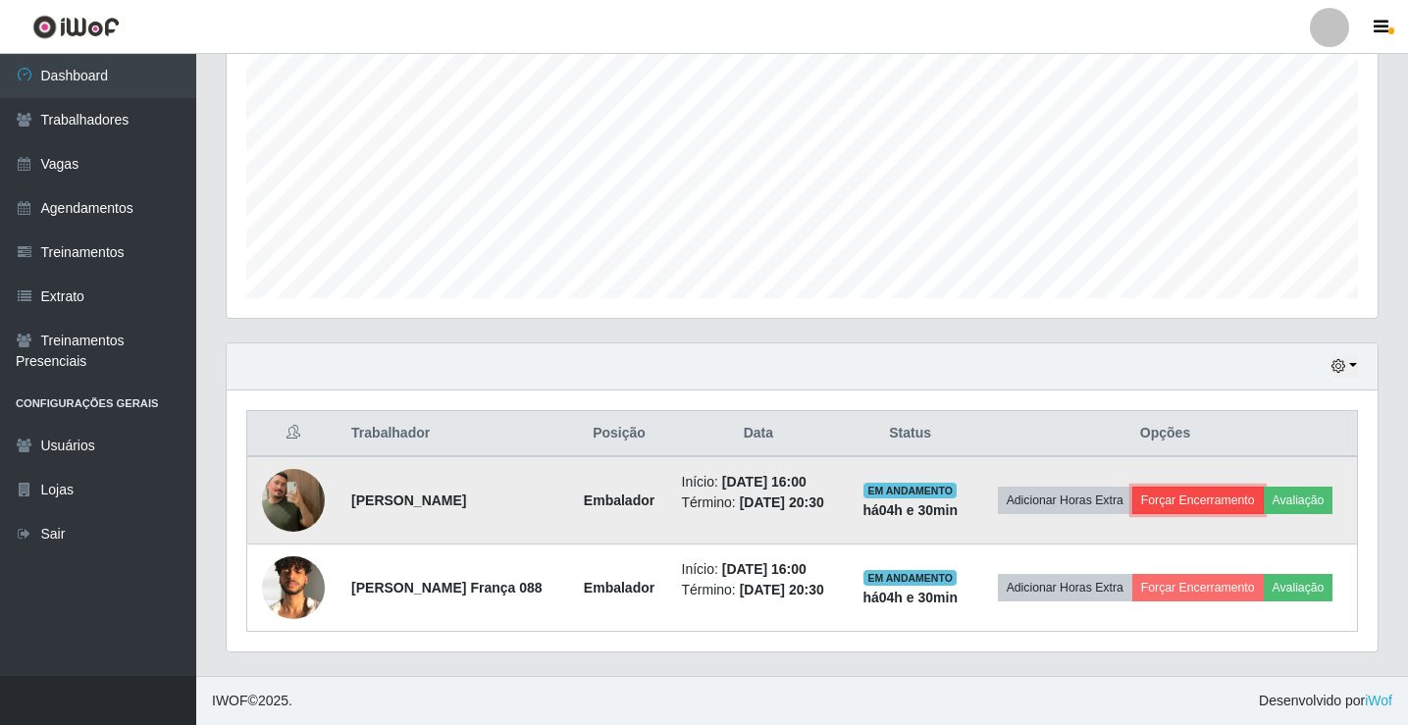
click at [1235, 487] on button "Forçar Encerramento" at bounding box center [1197, 500] width 131 height 27
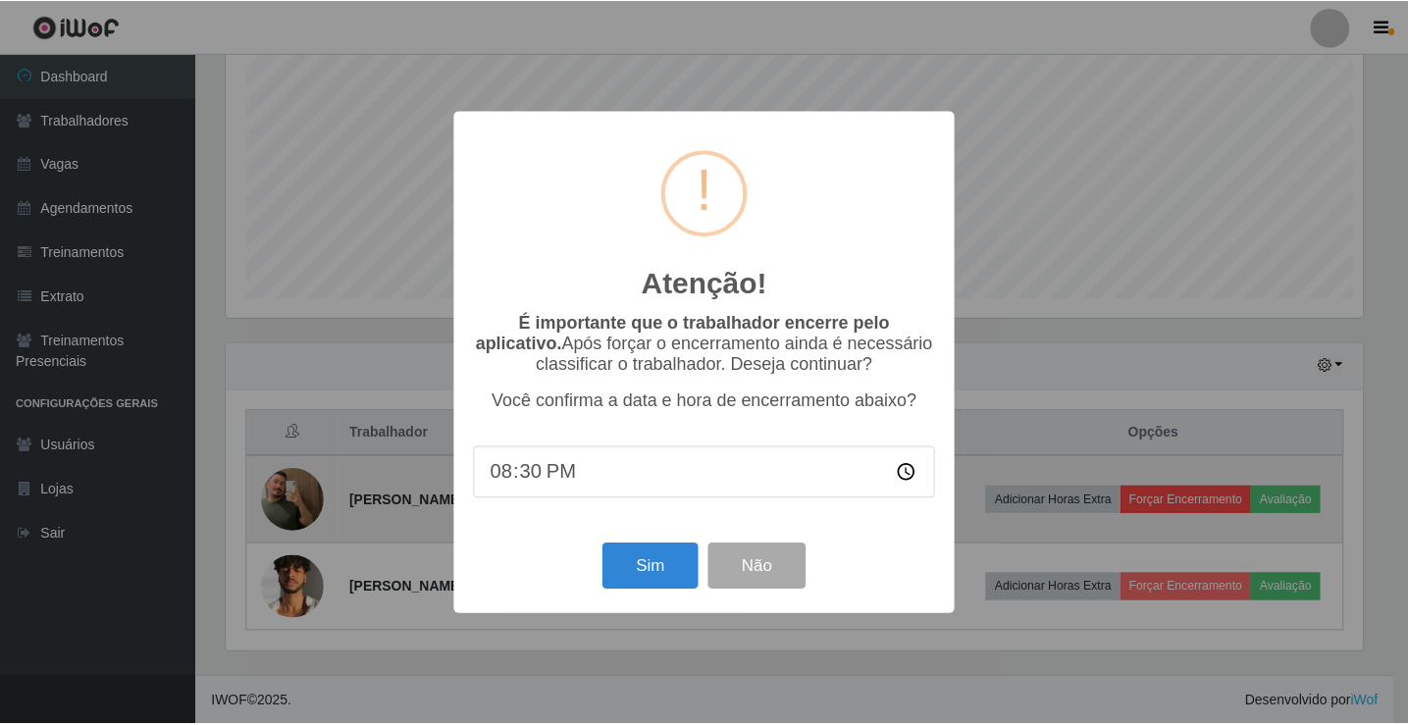
scroll to position [407, 1141]
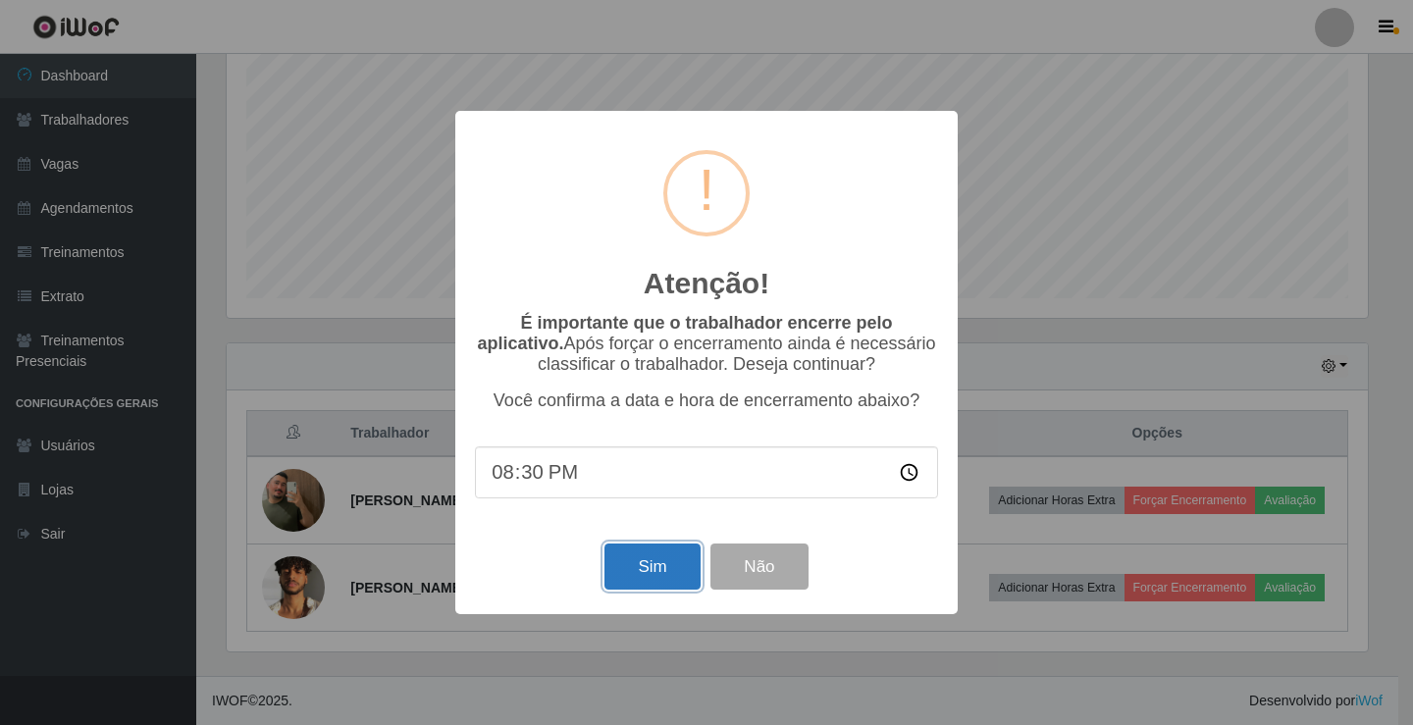
click at [677, 572] on button "Sim" at bounding box center [651, 567] width 95 height 46
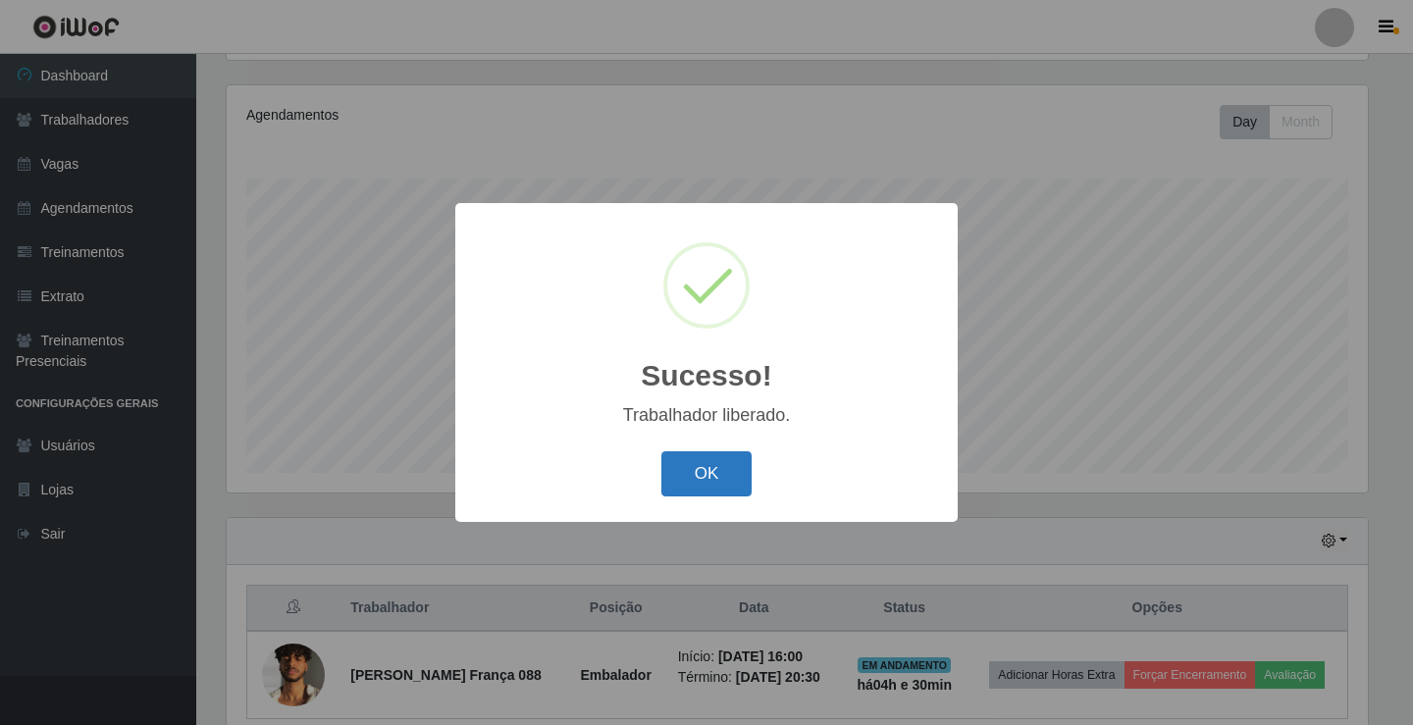
click at [691, 490] on button "OK" at bounding box center [706, 474] width 91 height 46
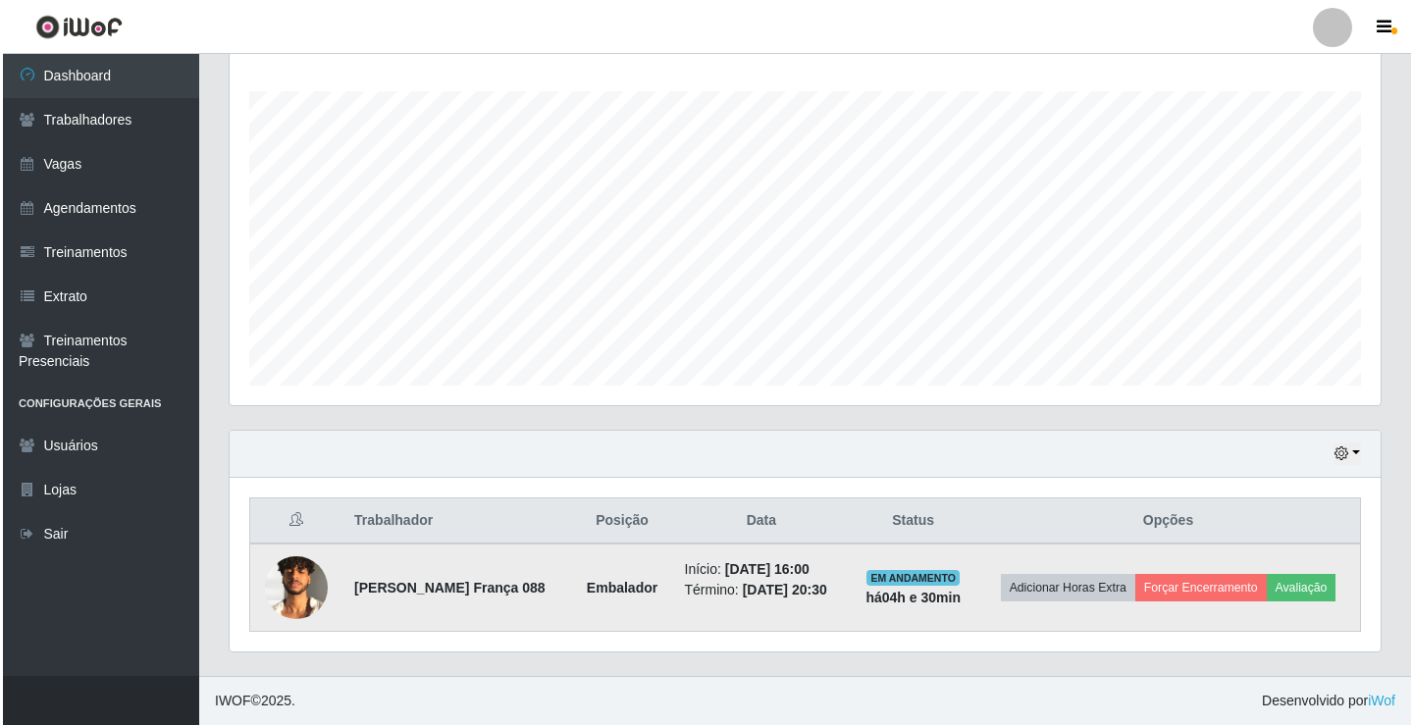
scroll to position [331, 0]
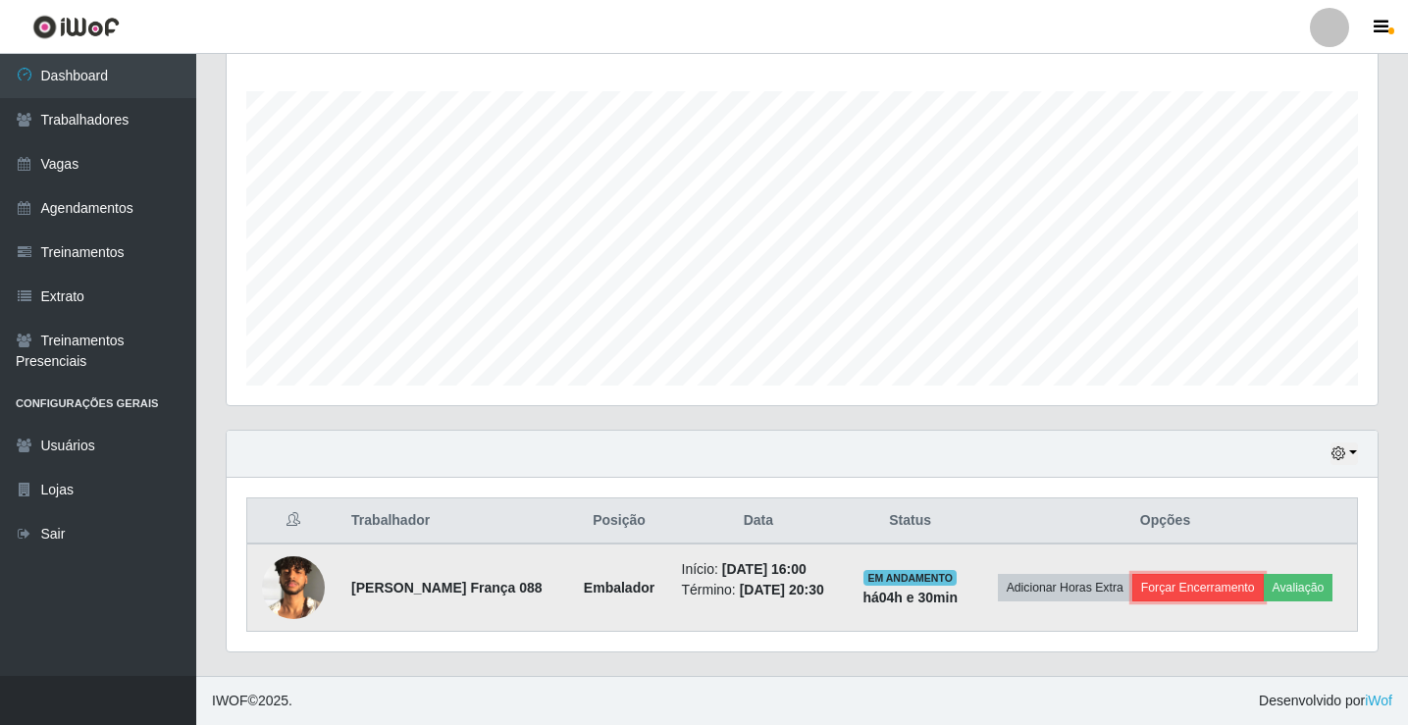
click at [1233, 574] on button "Forçar Encerramento" at bounding box center [1197, 587] width 131 height 27
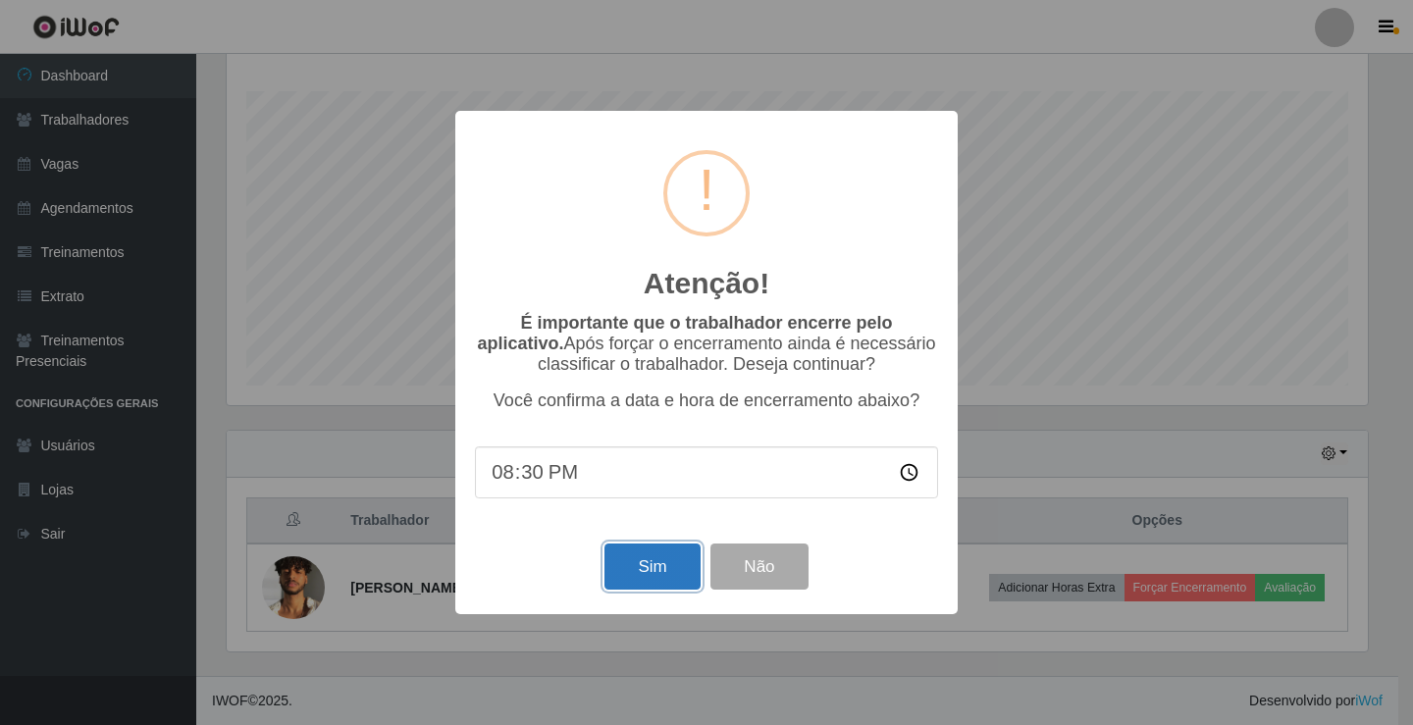
click at [637, 571] on button "Sim" at bounding box center [651, 567] width 95 height 46
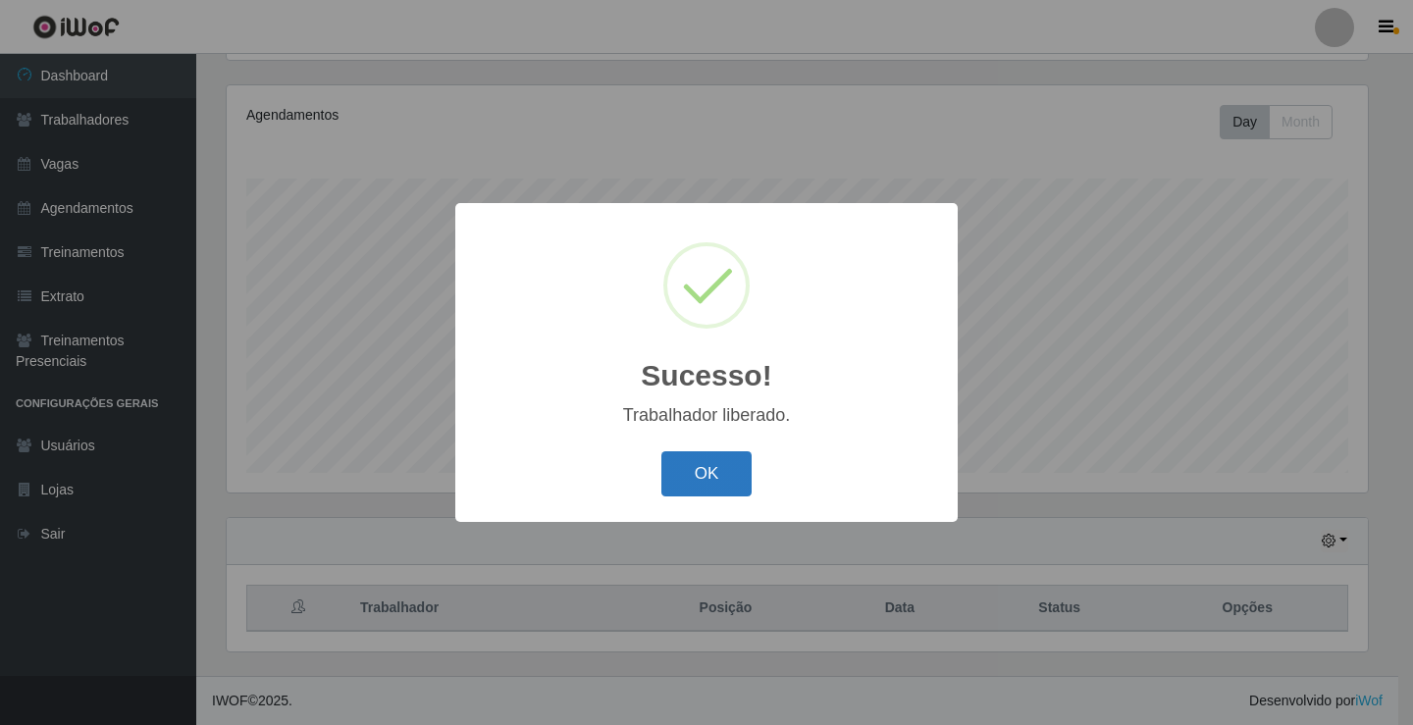
click at [725, 469] on button "OK" at bounding box center [706, 474] width 91 height 46
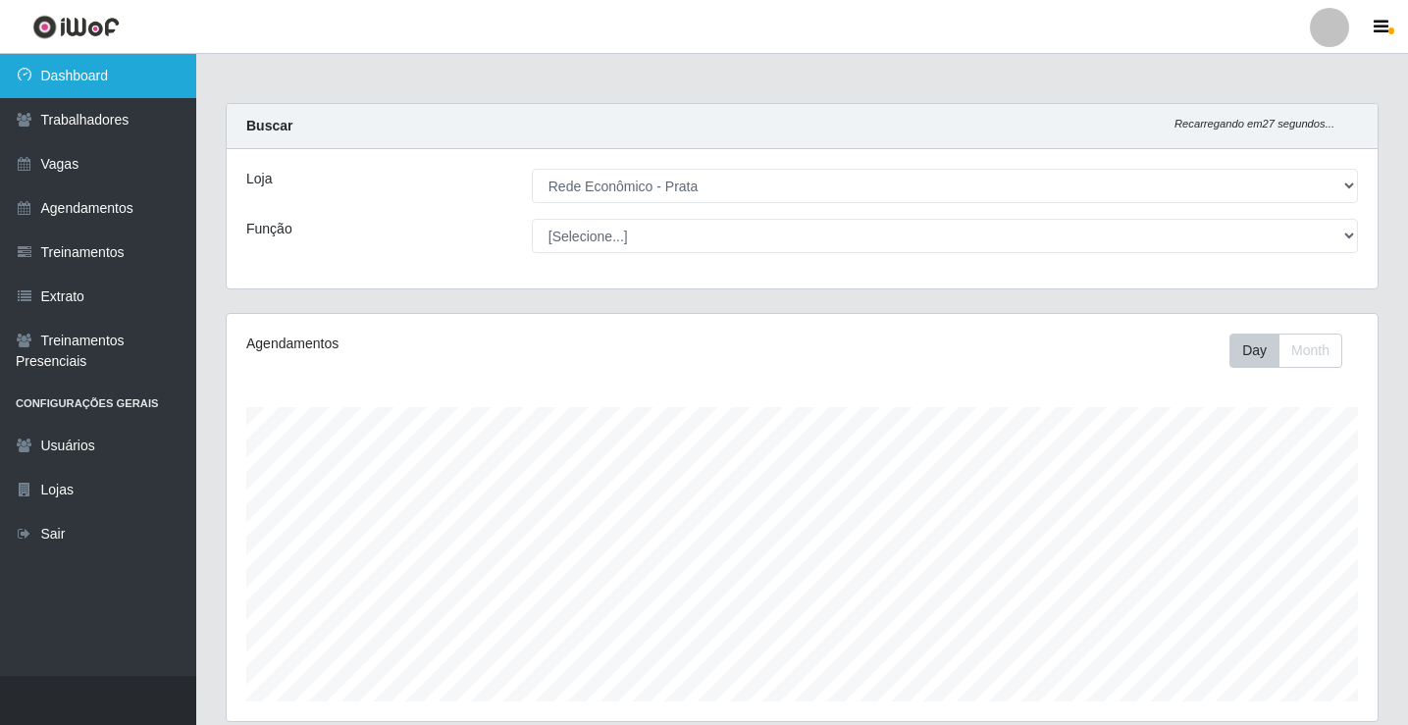
click at [80, 73] on link "Dashboard" at bounding box center [98, 76] width 196 height 44
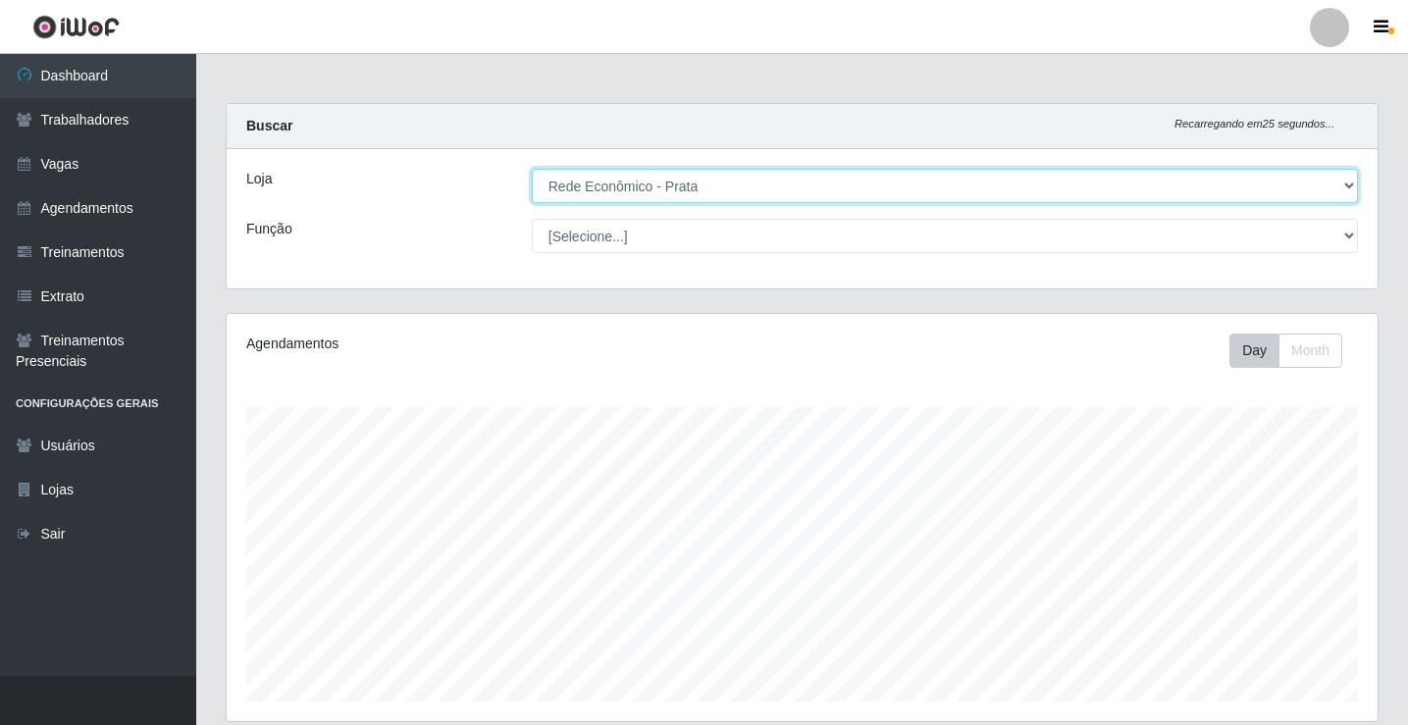
click at [627, 189] on select "[Selecione...] Rede Econômico - Prata" at bounding box center [945, 186] width 826 height 34
click at [532, 169] on select "[Selecione...] Rede Econômico - Prata" at bounding box center [945, 186] width 826 height 34
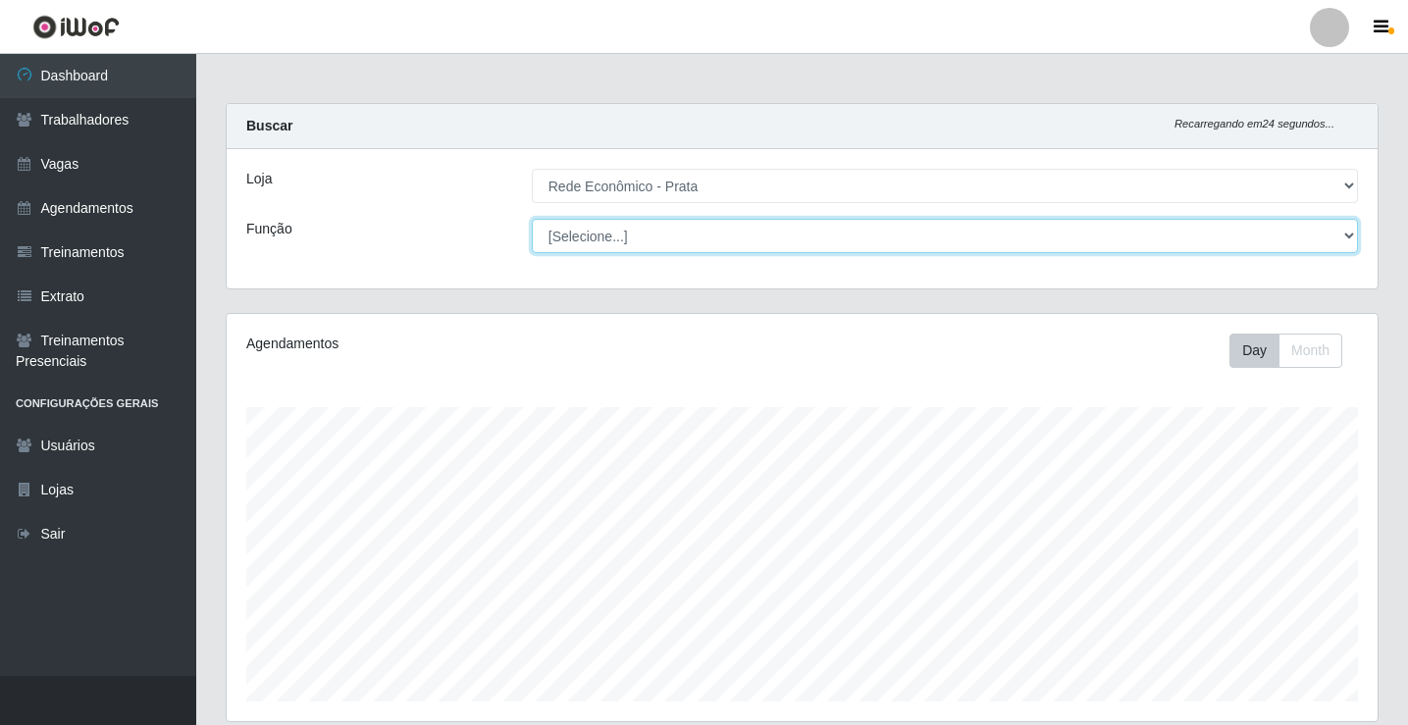
click at [599, 235] on select "[Selecione...] ASG ASG + ASG ++ Embalador Embalador + Embalador ++ Operador de …" at bounding box center [945, 236] width 826 height 34
select select "1"
click at [532, 219] on select "[Selecione...] ASG ASG + ASG ++ Embalador Embalador + Embalador ++ Operador de …" at bounding box center [945, 236] width 826 height 34
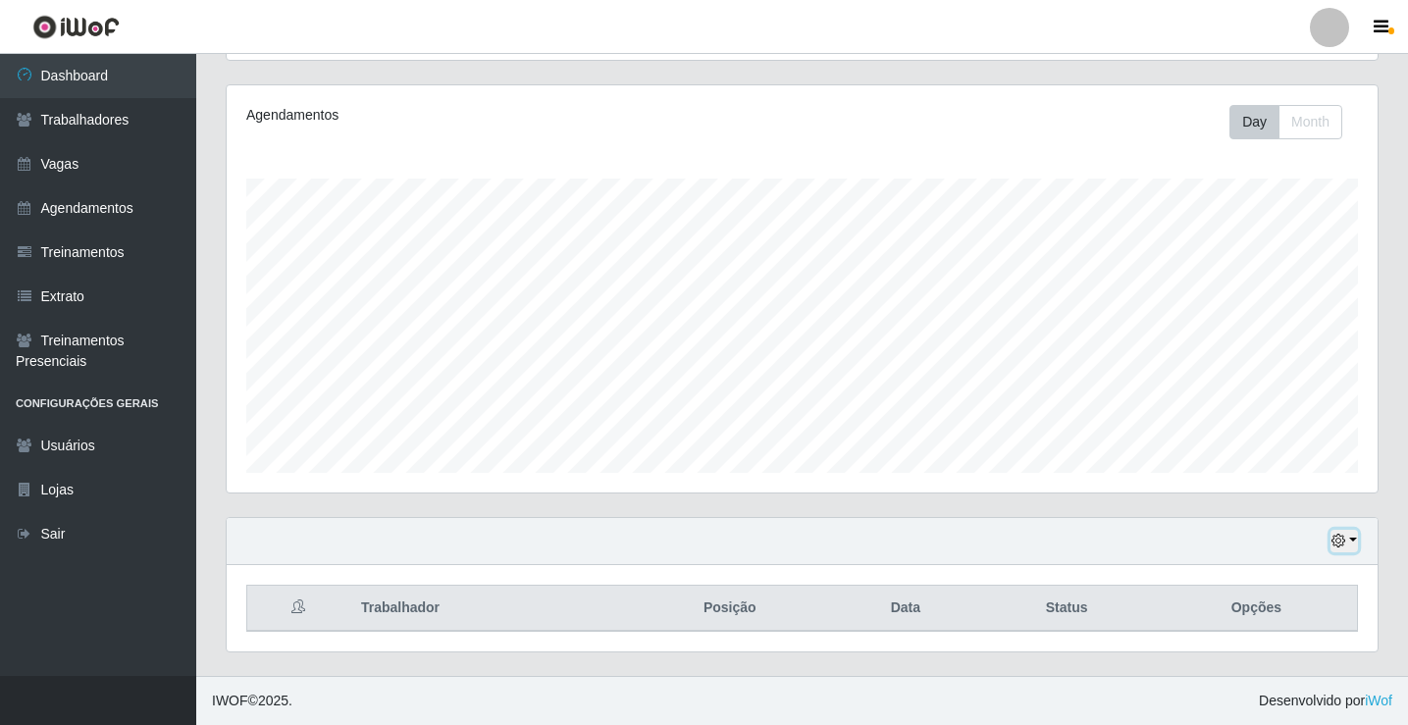
click at [1350, 542] on button "button" at bounding box center [1343, 541] width 27 height 23
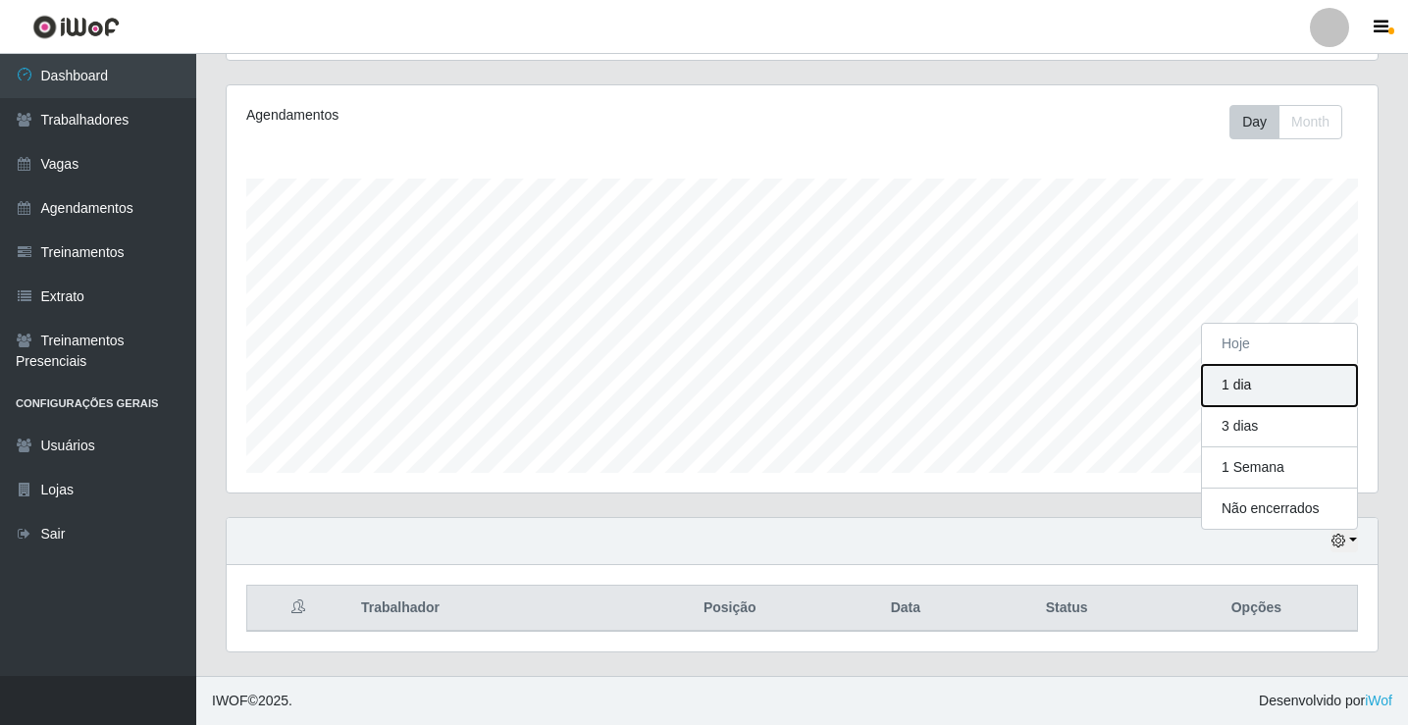
click at [1253, 391] on button "1 dia" at bounding box center [1279, 385] width 155 height 41
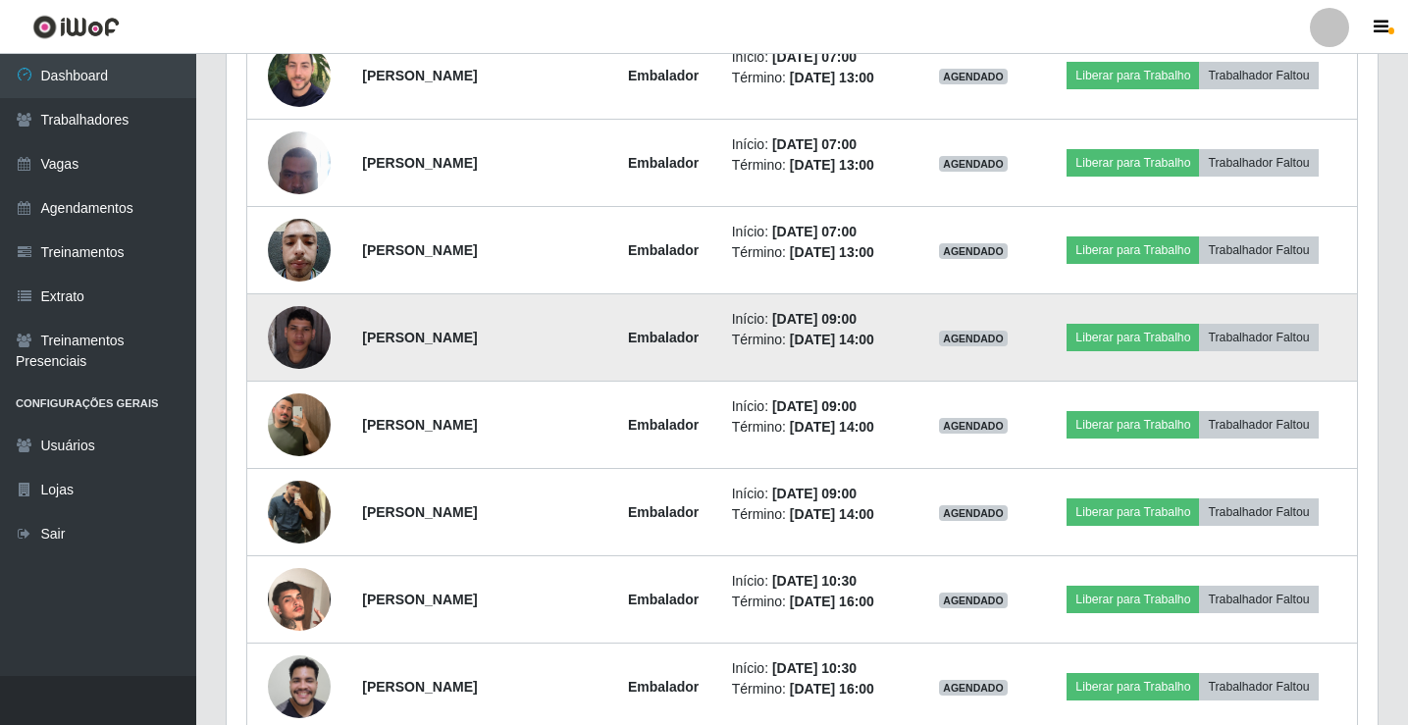
click at [301, 344] on img at bounding box center [299, 337] width 63 height 63
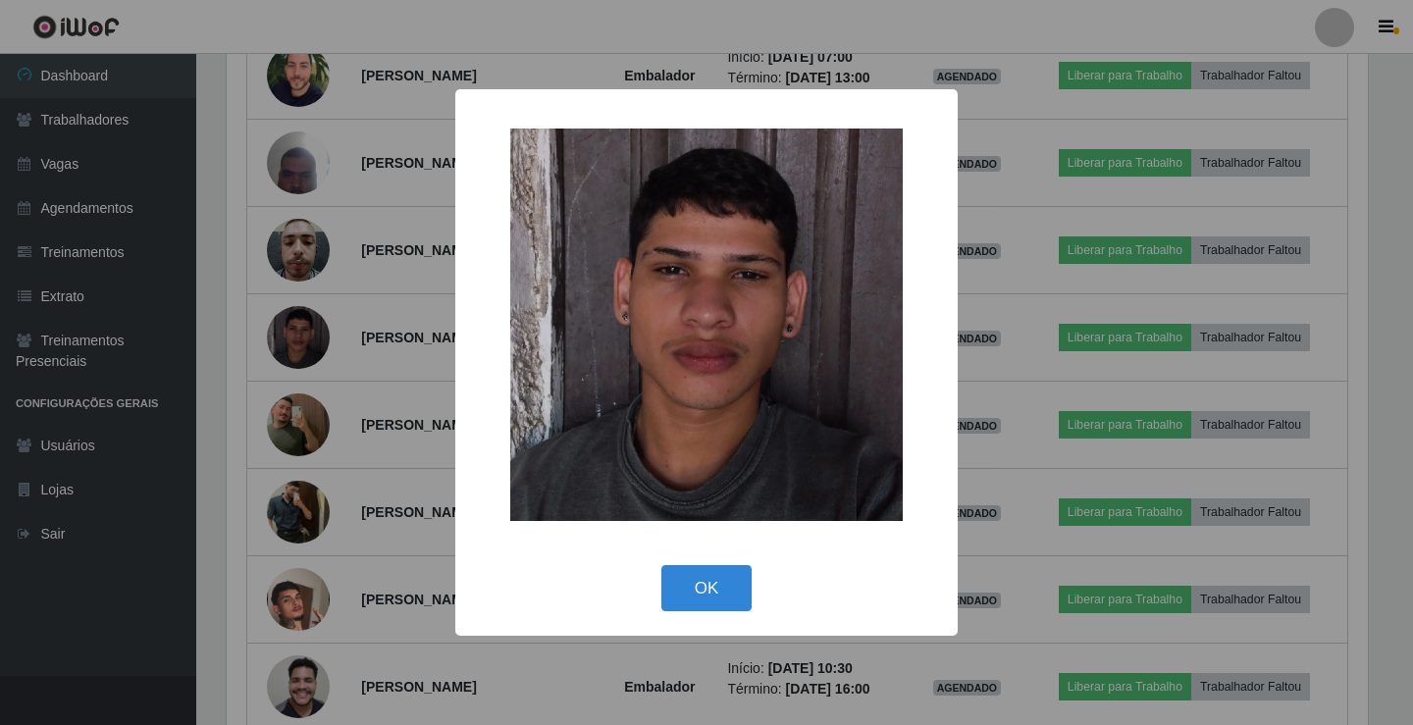
click at [711, 592] on button "OK" at bounding box center [706, 588] width 91 height 46
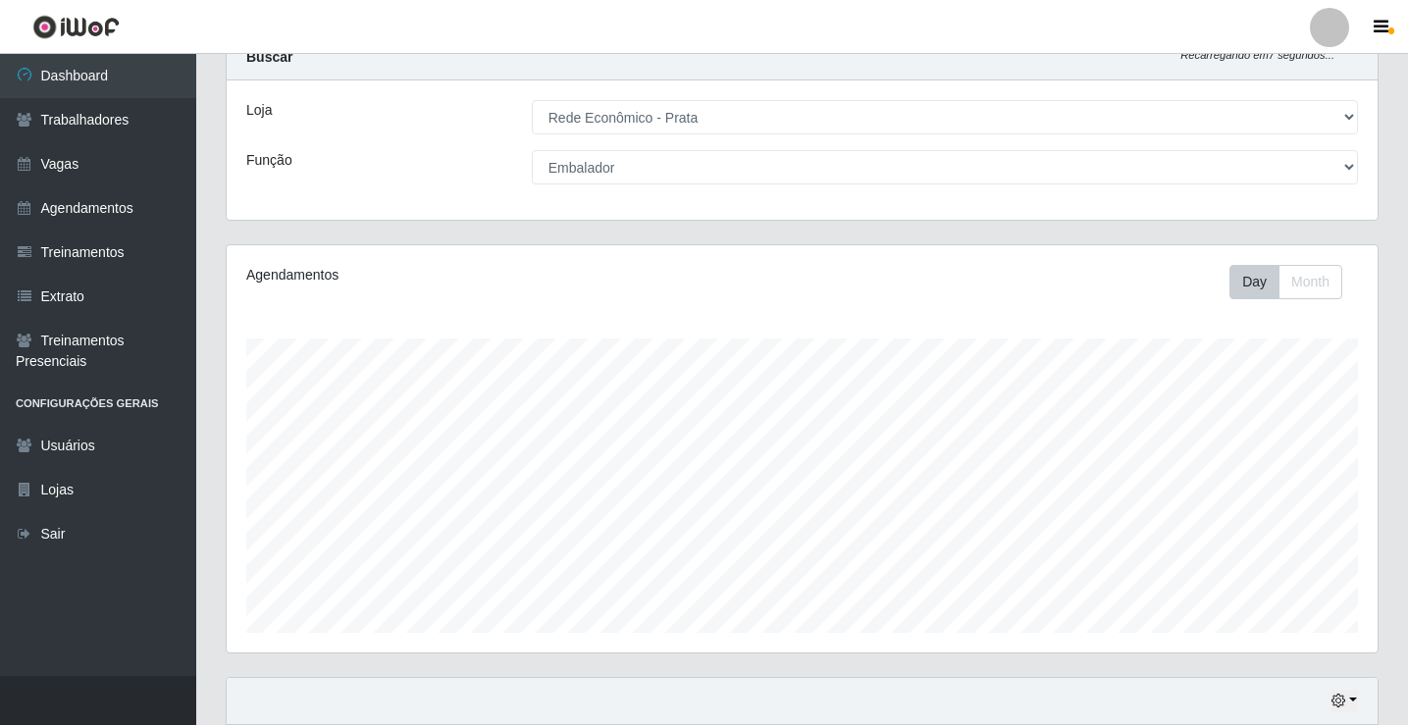
scroll to position [0, 0]
